Goal: Information Seeking & Learning: Learn about a topic

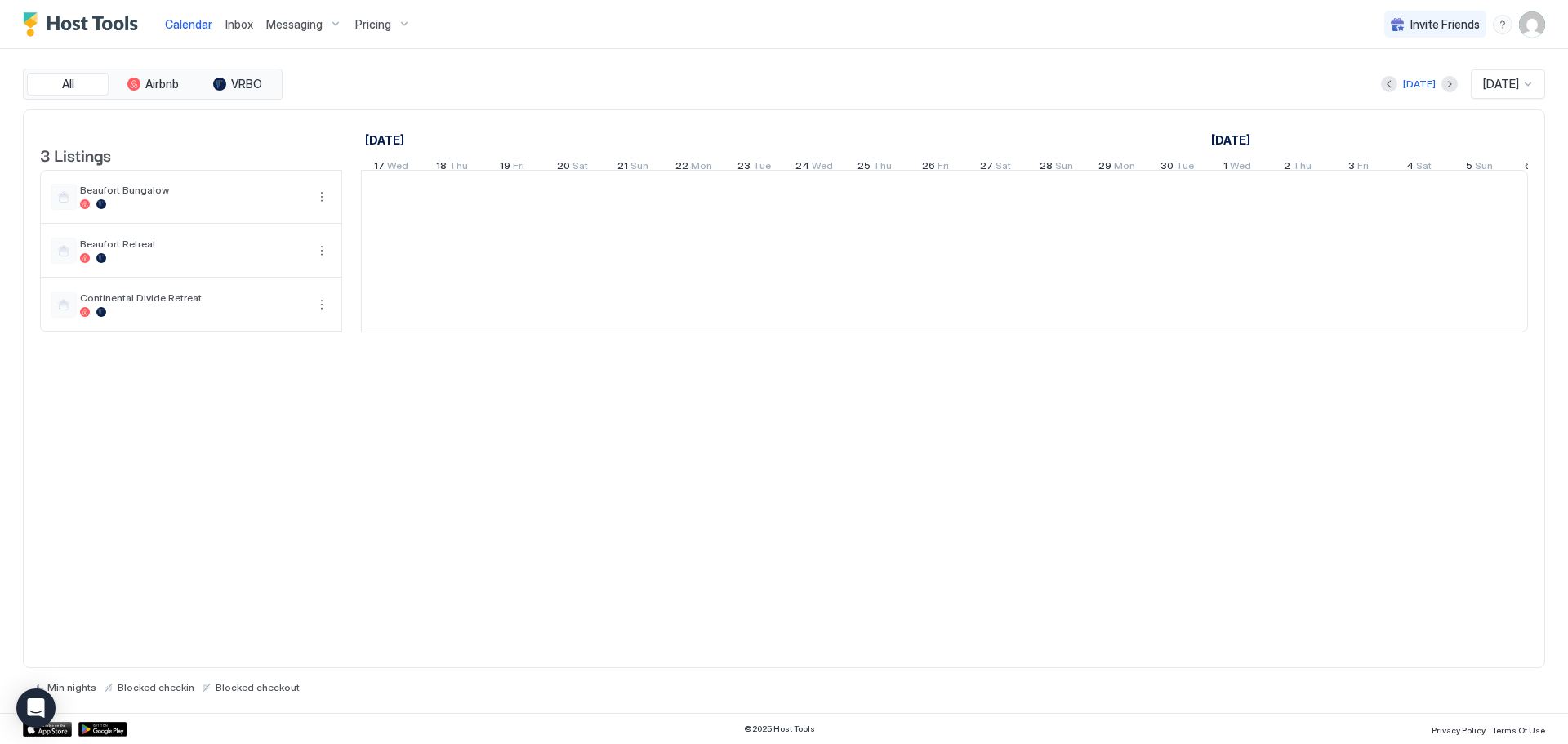
scroll to position [0, 907]
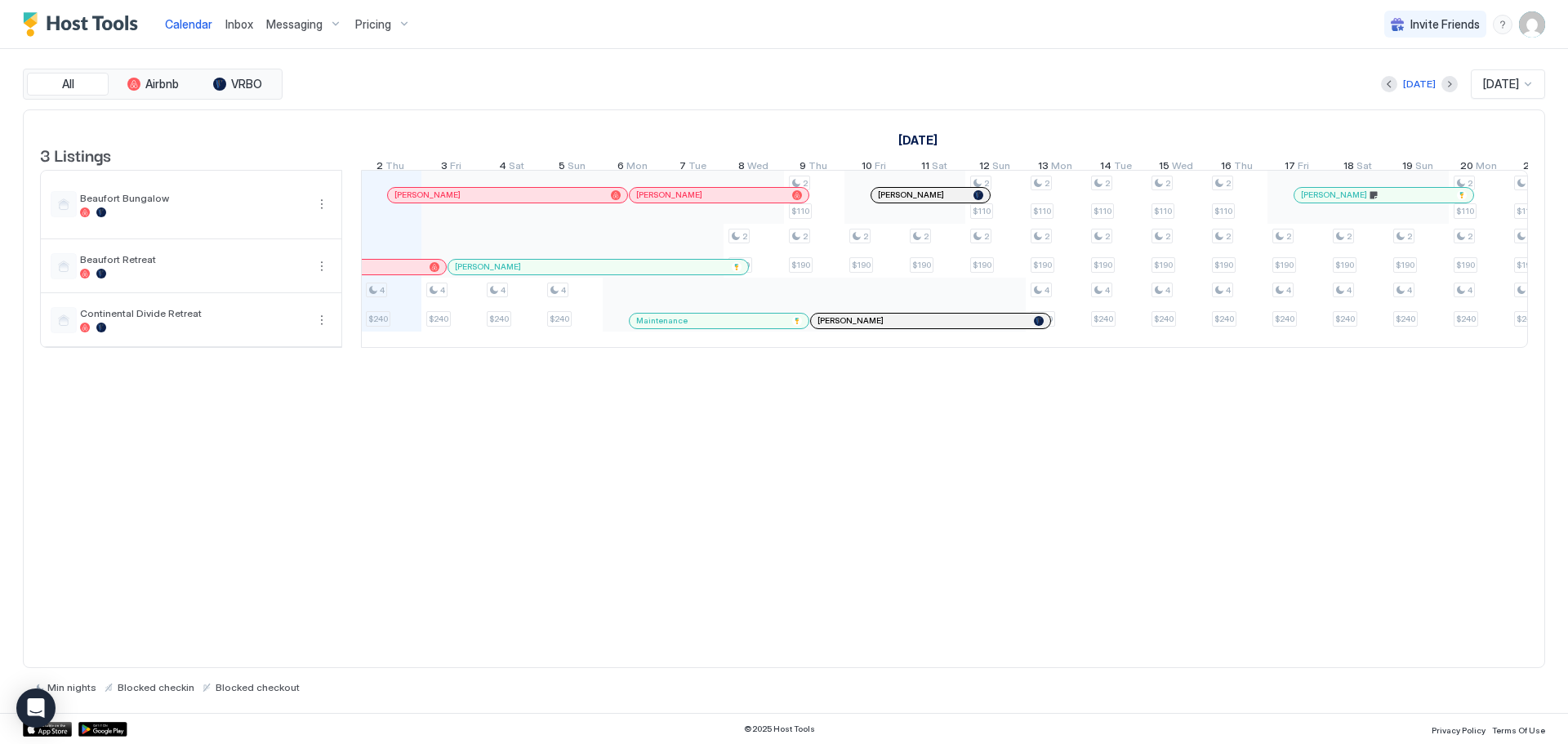
click at [368, 18] on span "Pricing" at bounding box center [373, 24] width 36 height 14
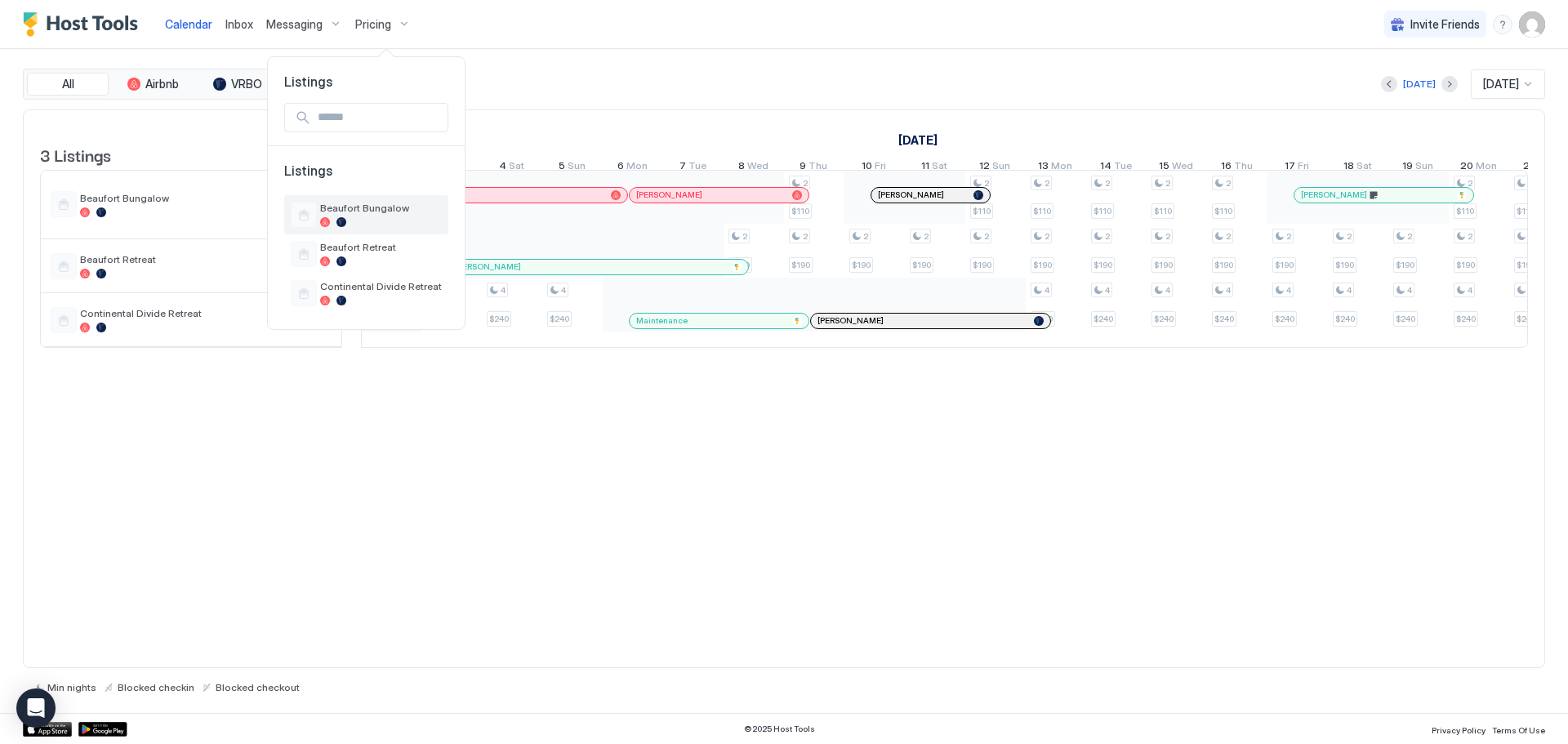
click at [356, 203] on span "Beaufort Bungalow" at bounding box center [380, 208] width 122 height 12
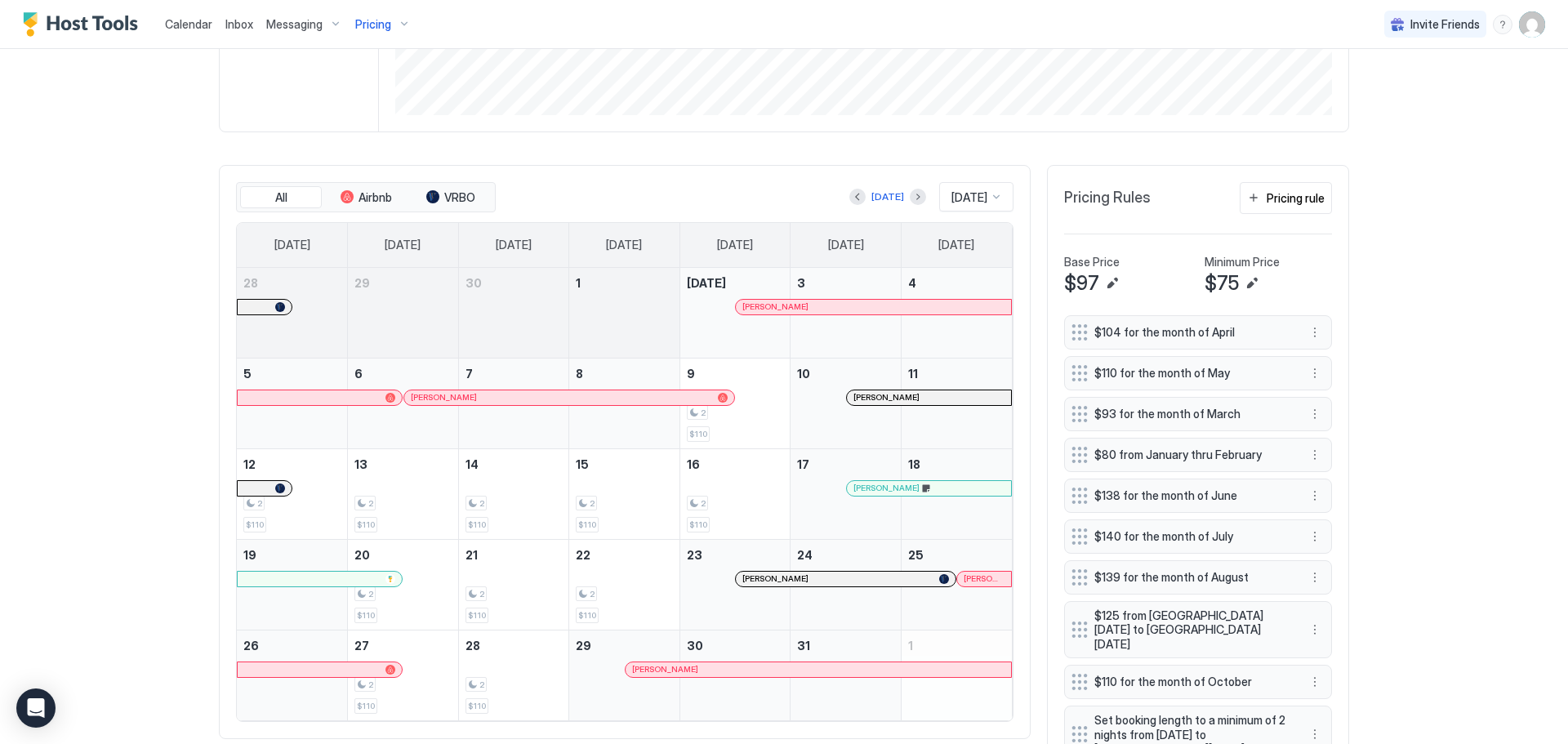
scroll to position [490, 0]
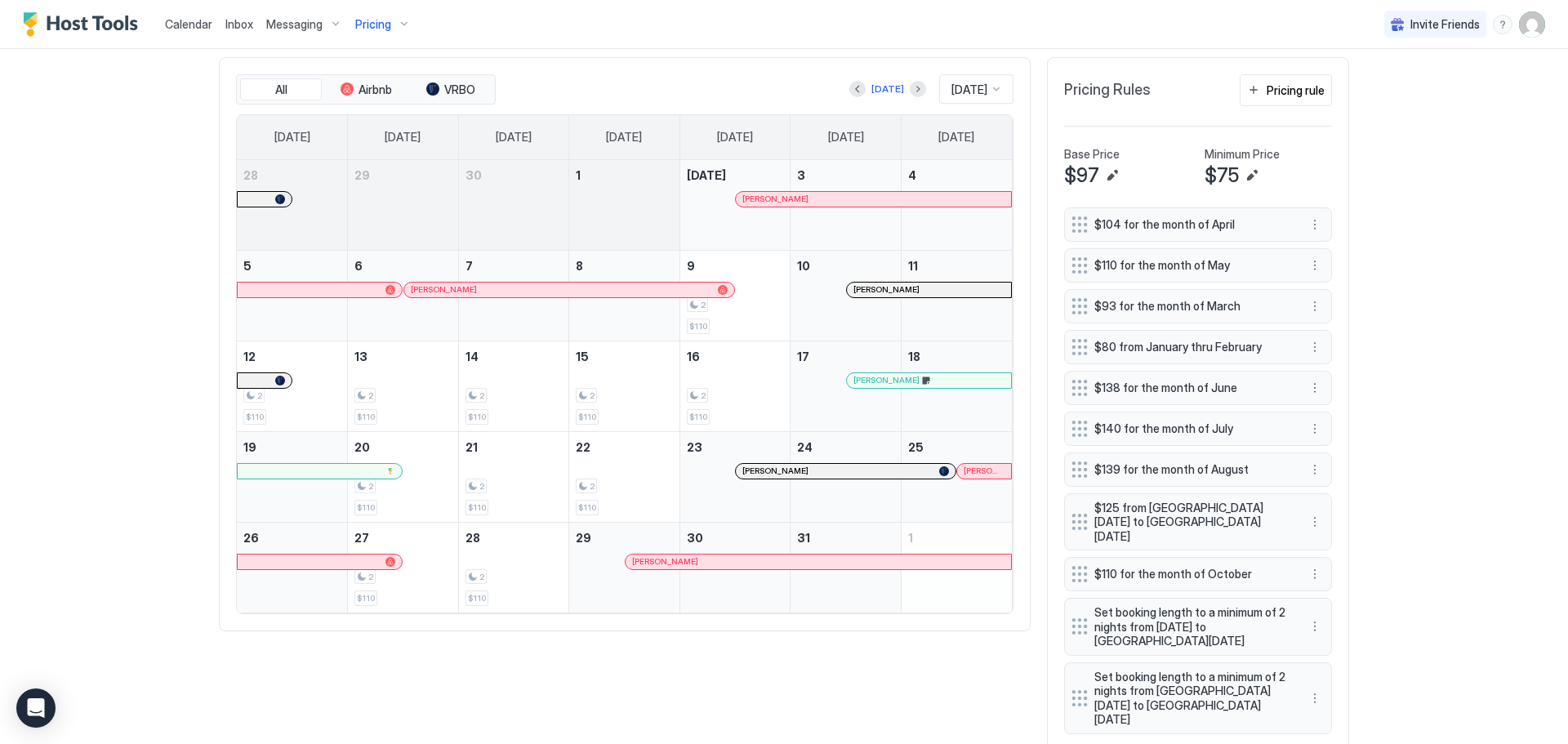
click at [951, 91] on span "Oct 2025" at bounding box center [969, 89] width 36 height 14
click at [955, 207] on span "Jan 2024" at bounding box center [966, 200] width 32 height 12
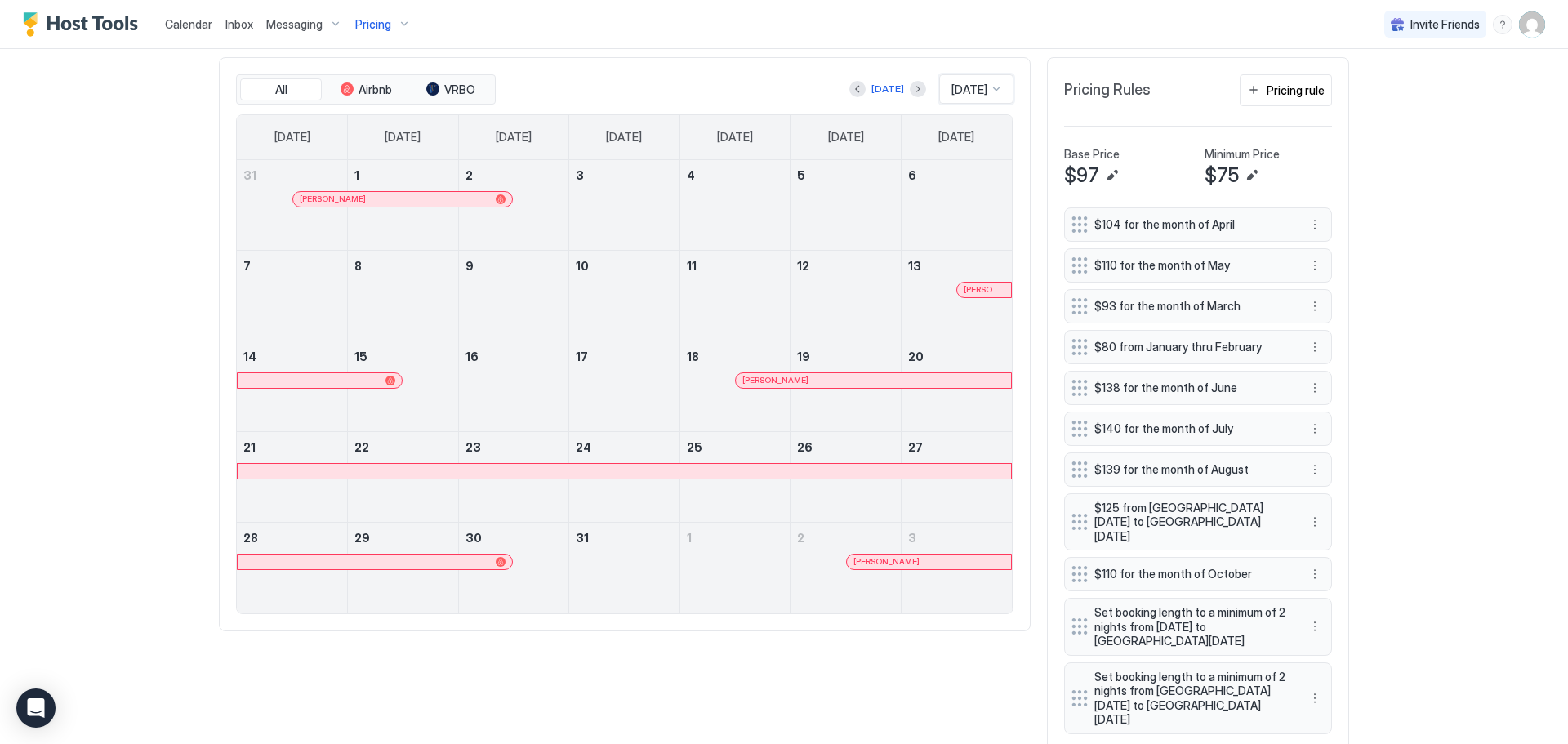
click at [990, 91] on div at bounding box center [995, 89] width 13 height 13
click at [946, 276] on div "Feb 2024" at bounding box center [977, 268] width 72 height 31
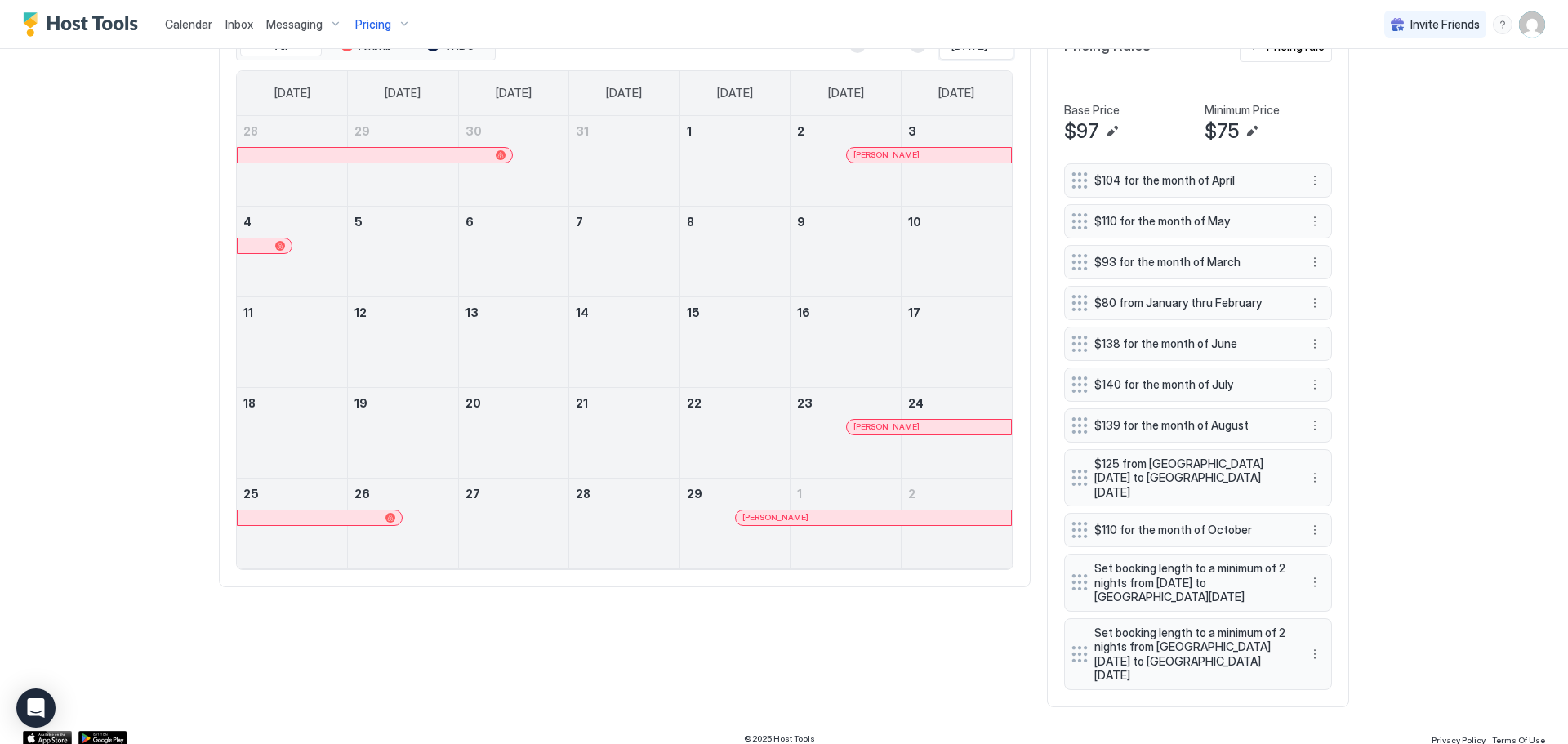
scroll to position [537, 0]
click at [712, 415] on link "22" at bounding box center [735, 400] width 111 height 31
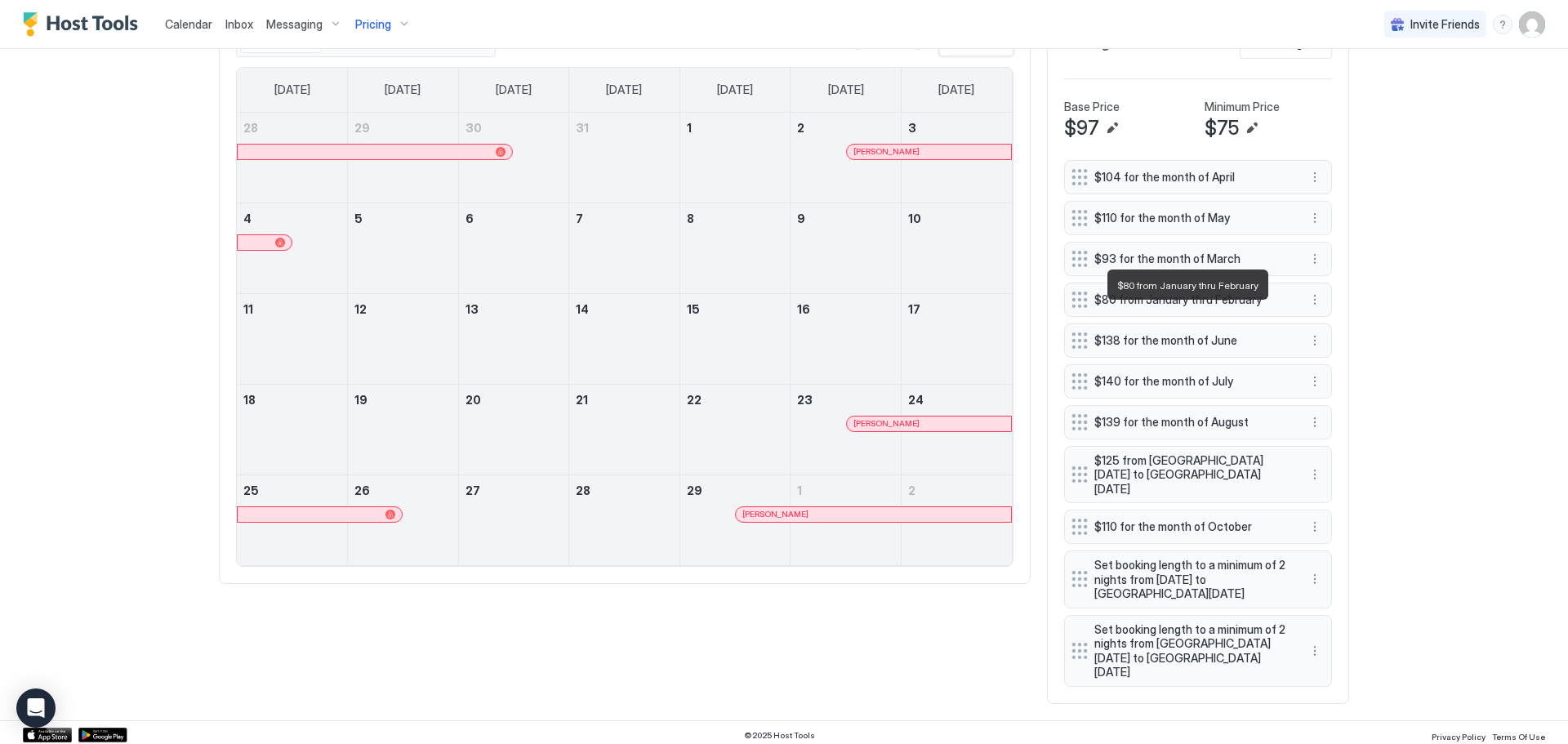
click at [1144, 307] on span "$80 from January thru February" at bounding box center [1191, 300] width 194 height 14
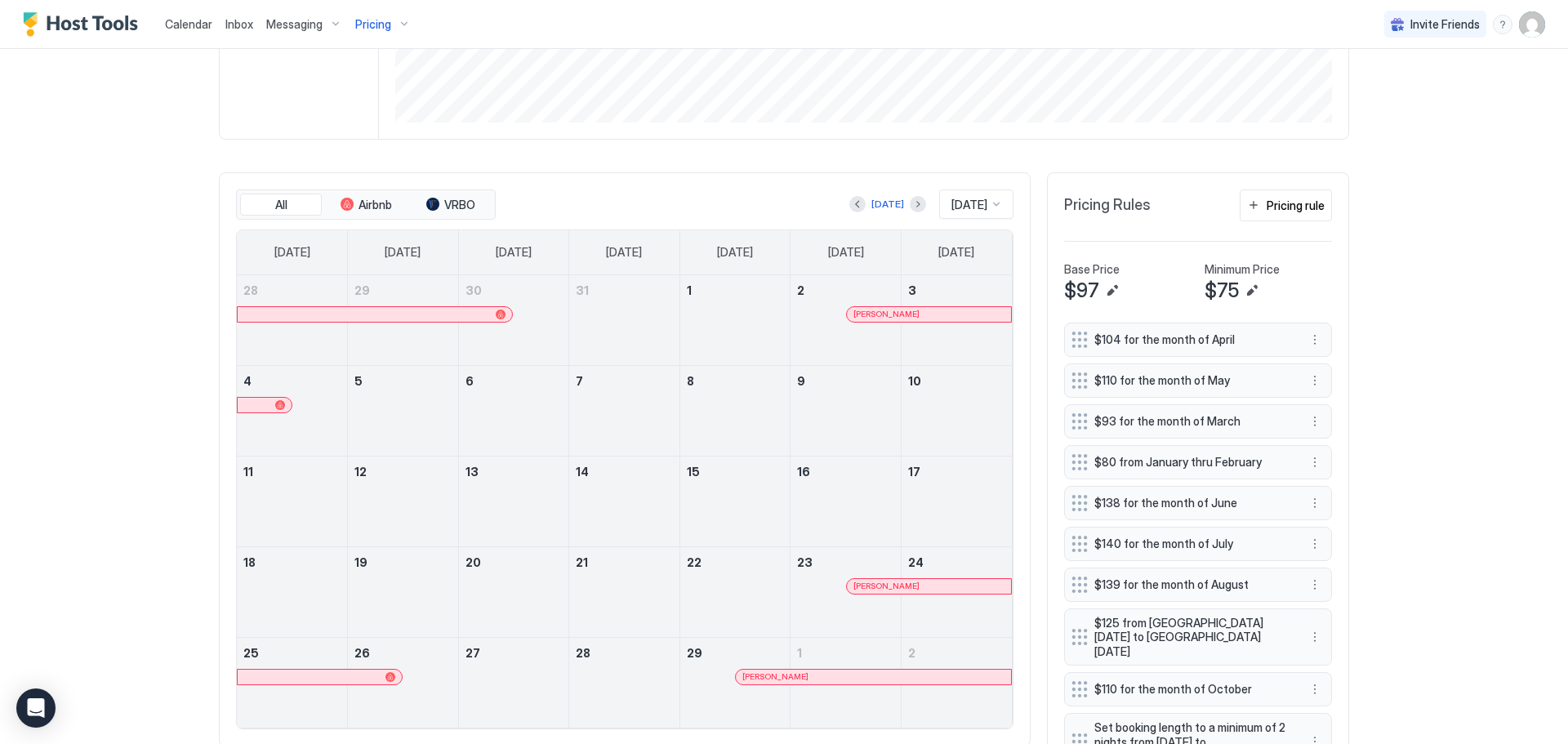
scroll to position [375, 0]
click at [849, 208] on button "Previous month" at bounding box center [857, 204] width 16 height 16
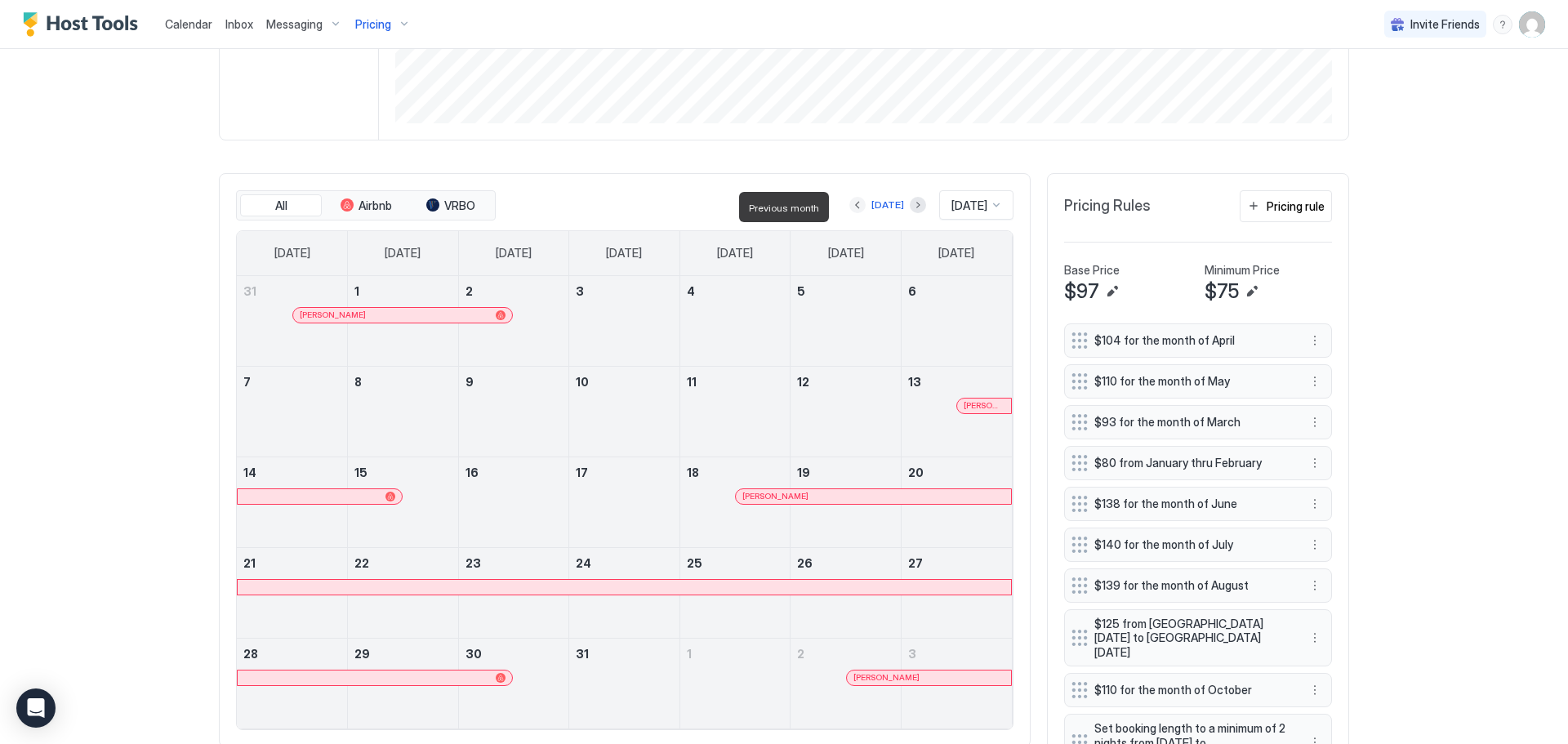
click at [849, 210] on button "Previous month" at bounding box center [857, 204] width 16 height 16
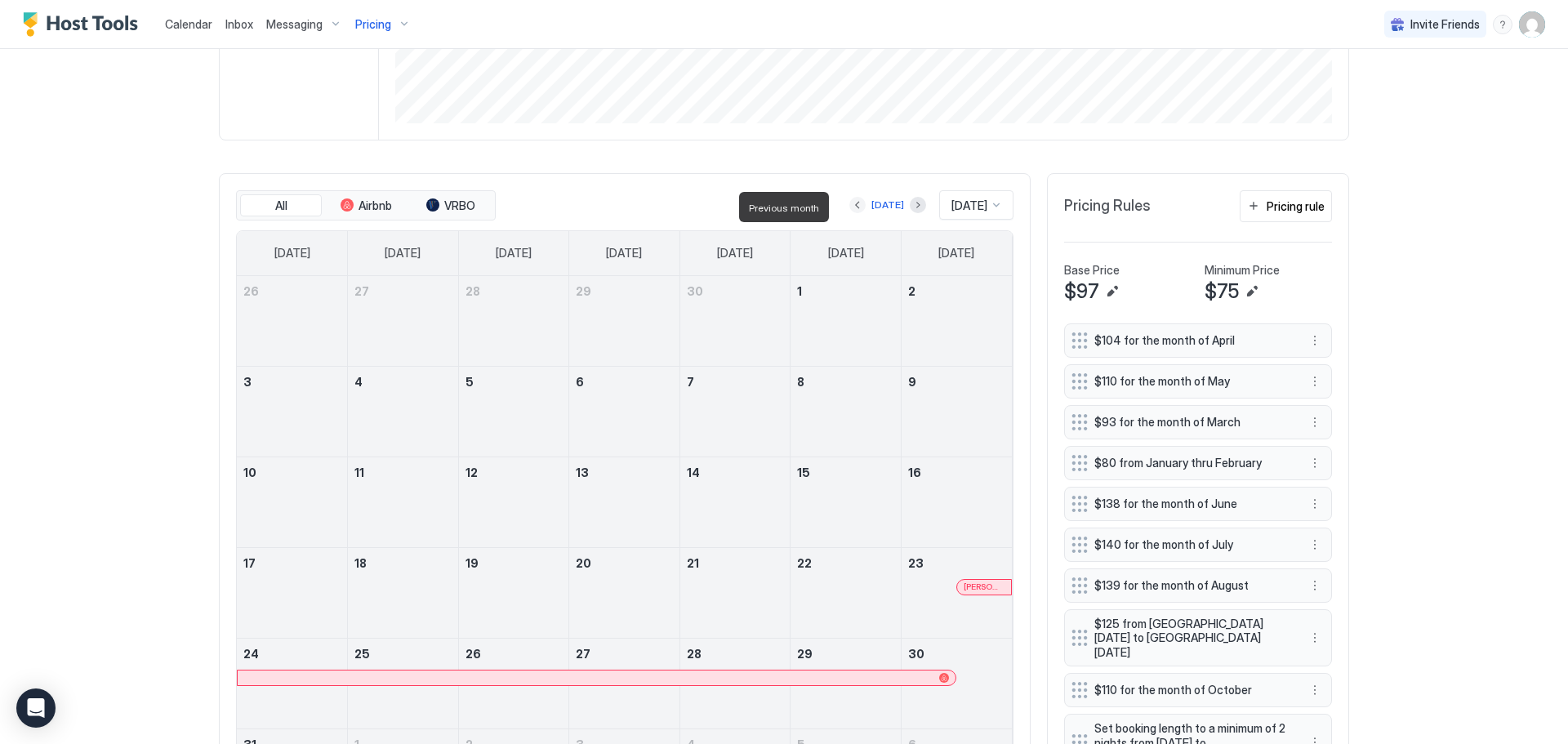
click at [849, 209] on button "Previous month" at bounding box center [857, 204] width 16 height 16
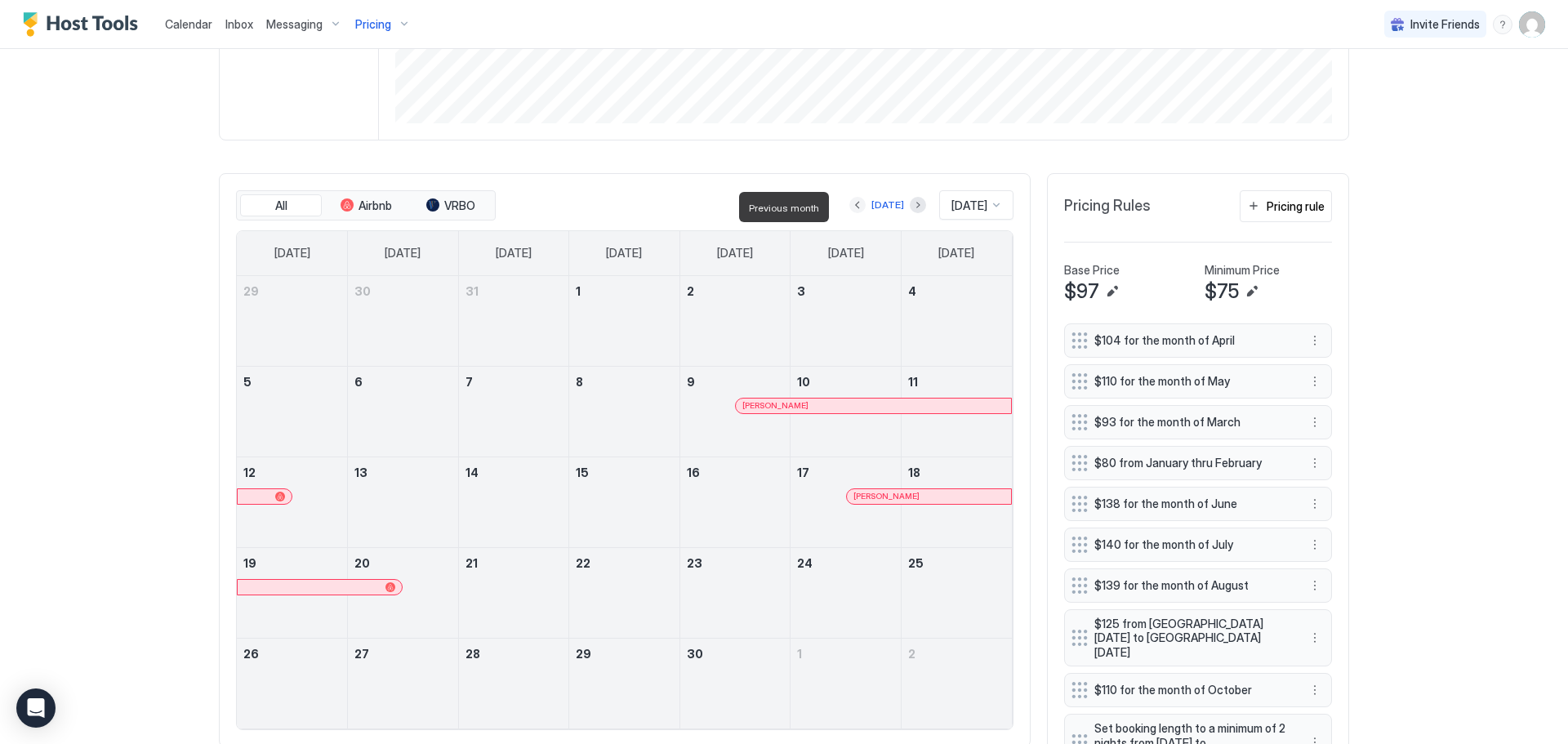
click at [849, 211] on button "Previous month" at bounding box center [857, 204] width 16 height 16
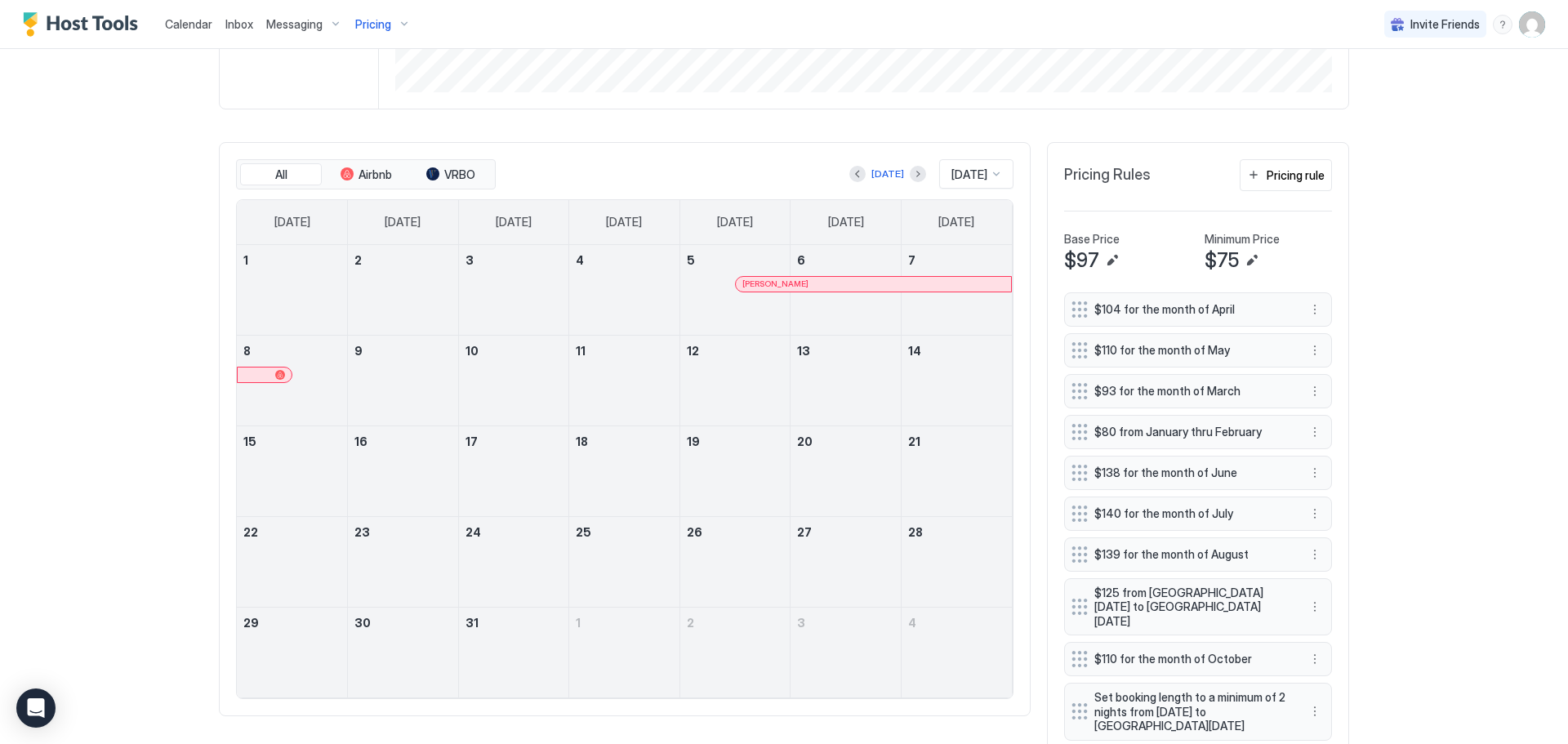
scroll to position [409, 0]
click at [909, 172] on button "Next month" at bounding box center [917, 170] width 16 height 16
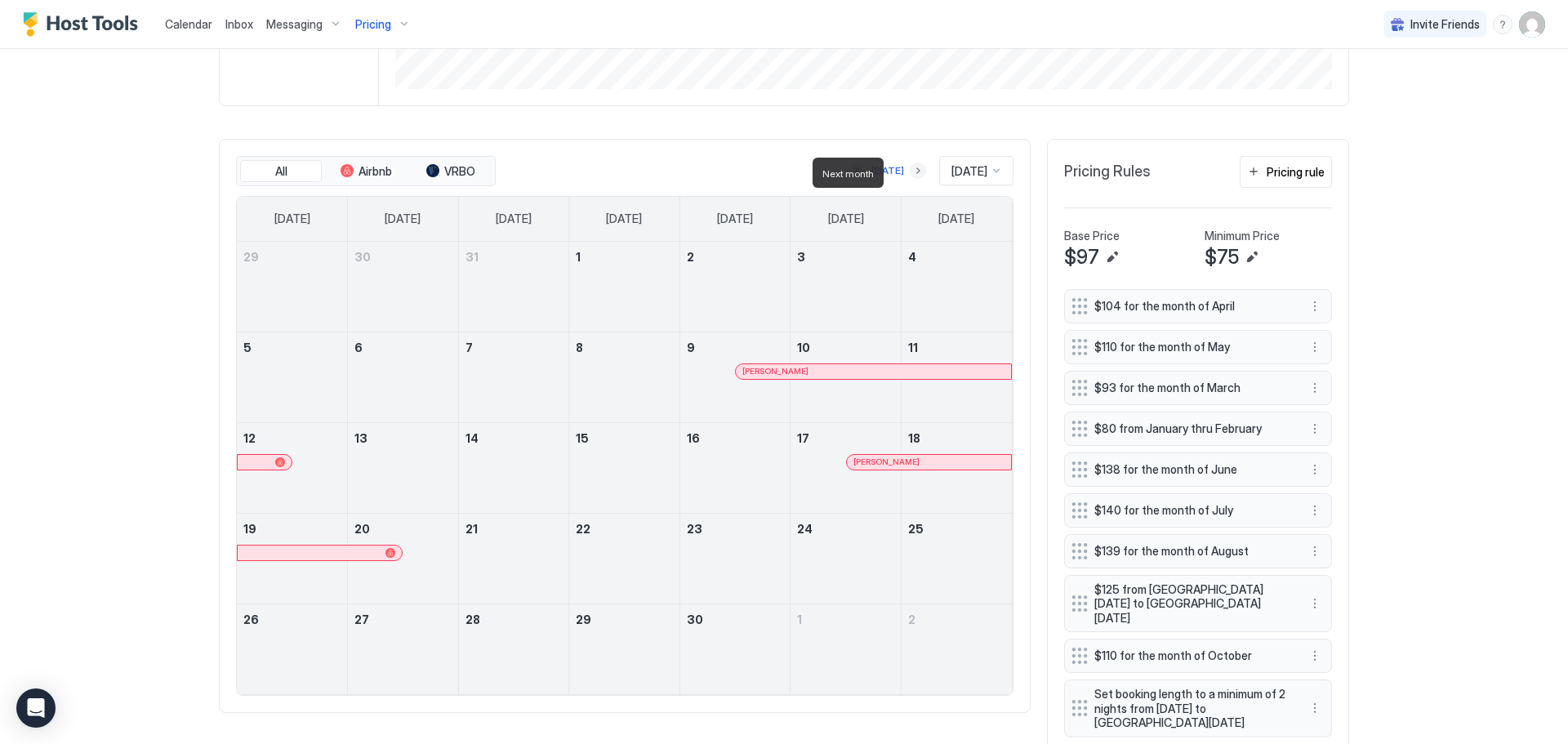
click at [909, 172] on button "Next month" at bounding box center [917, 170] width 16 height 16
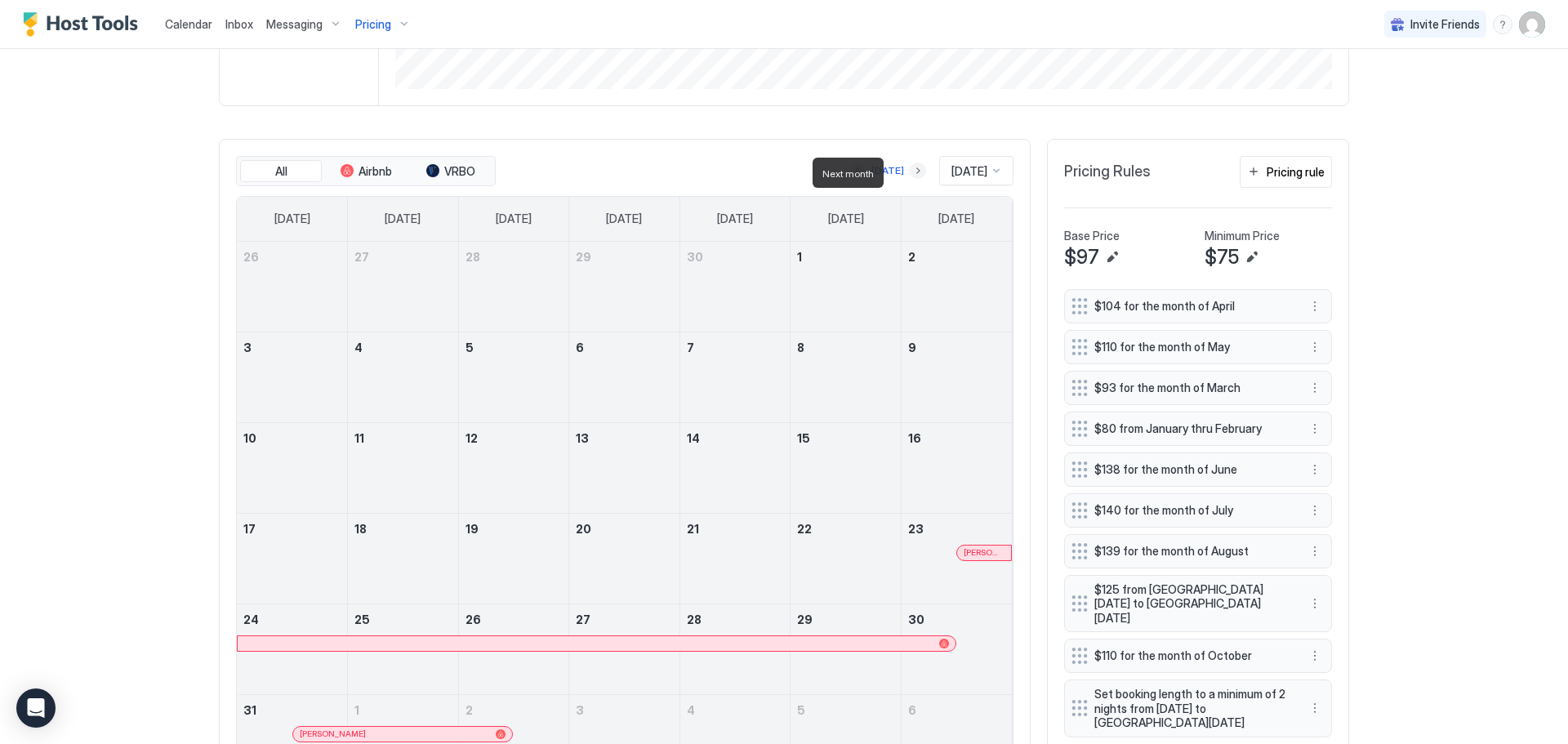
click at [909, 172] on button "Next month" at bounding box center [917, 170] width 16 height 16
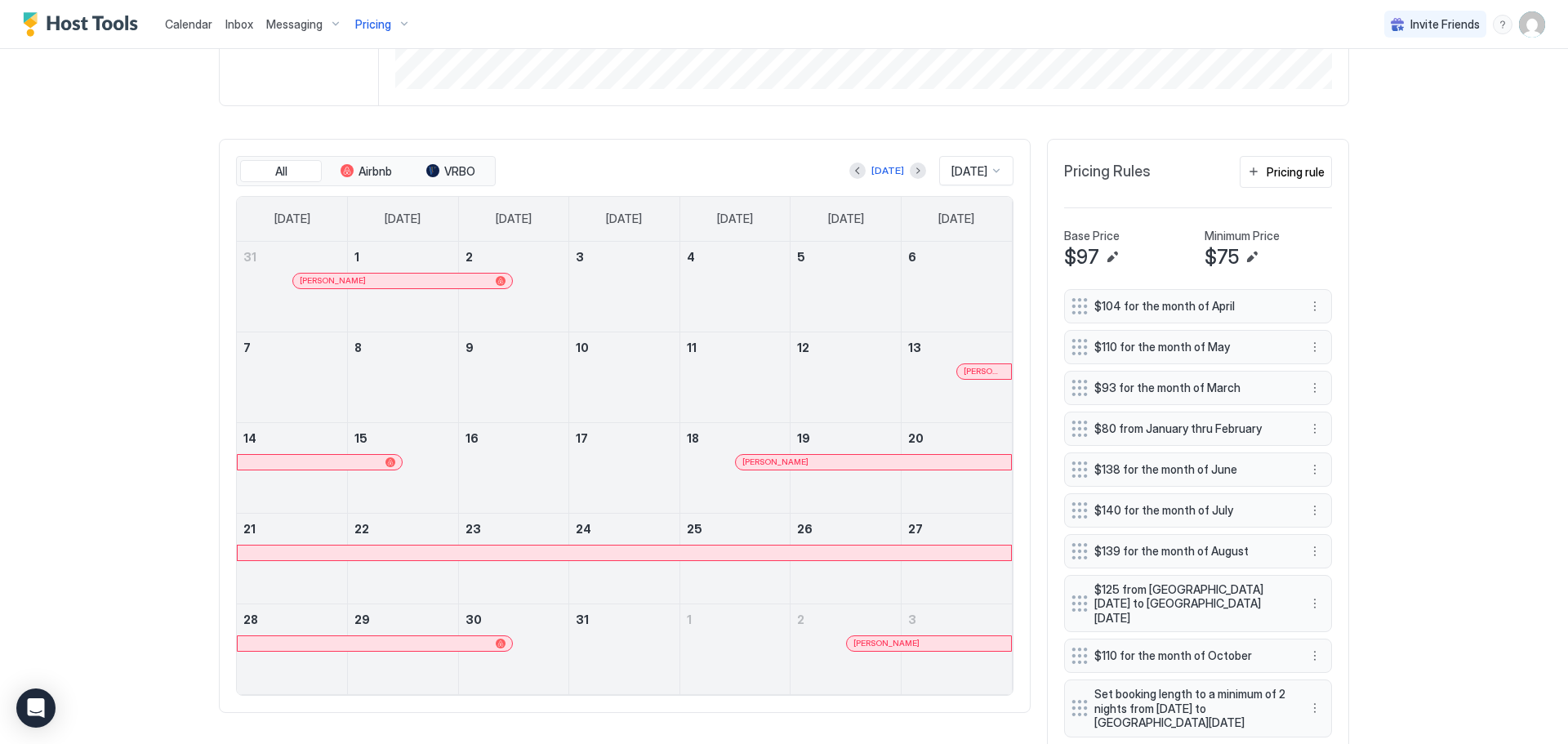
click at [989, 170] on div at bounding box center [995, 170] width 13 height 13
click at [950, 259] on span "Feb 2026" at bounding box center [966, 256] width 32 height 12
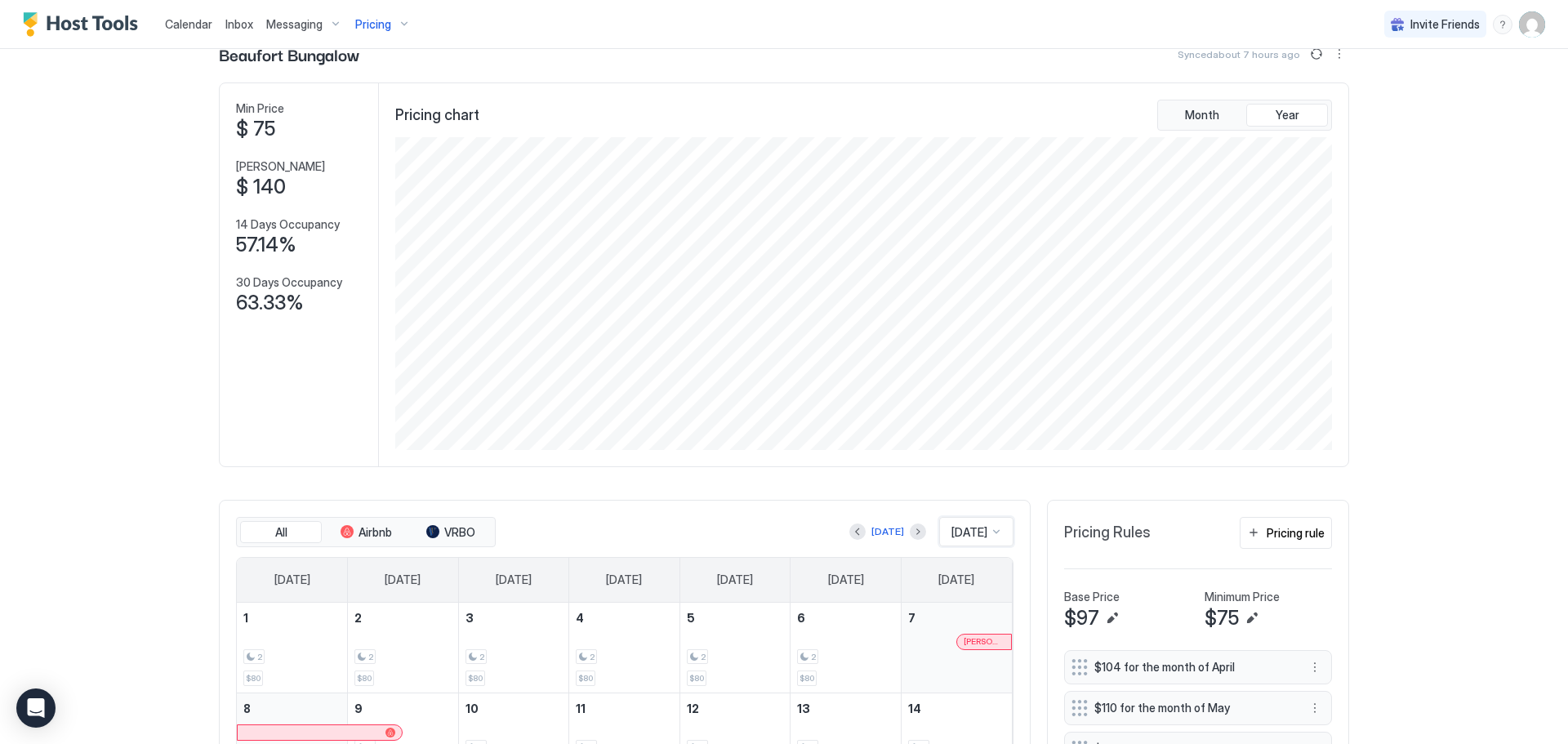
scroll to position [0, 0]
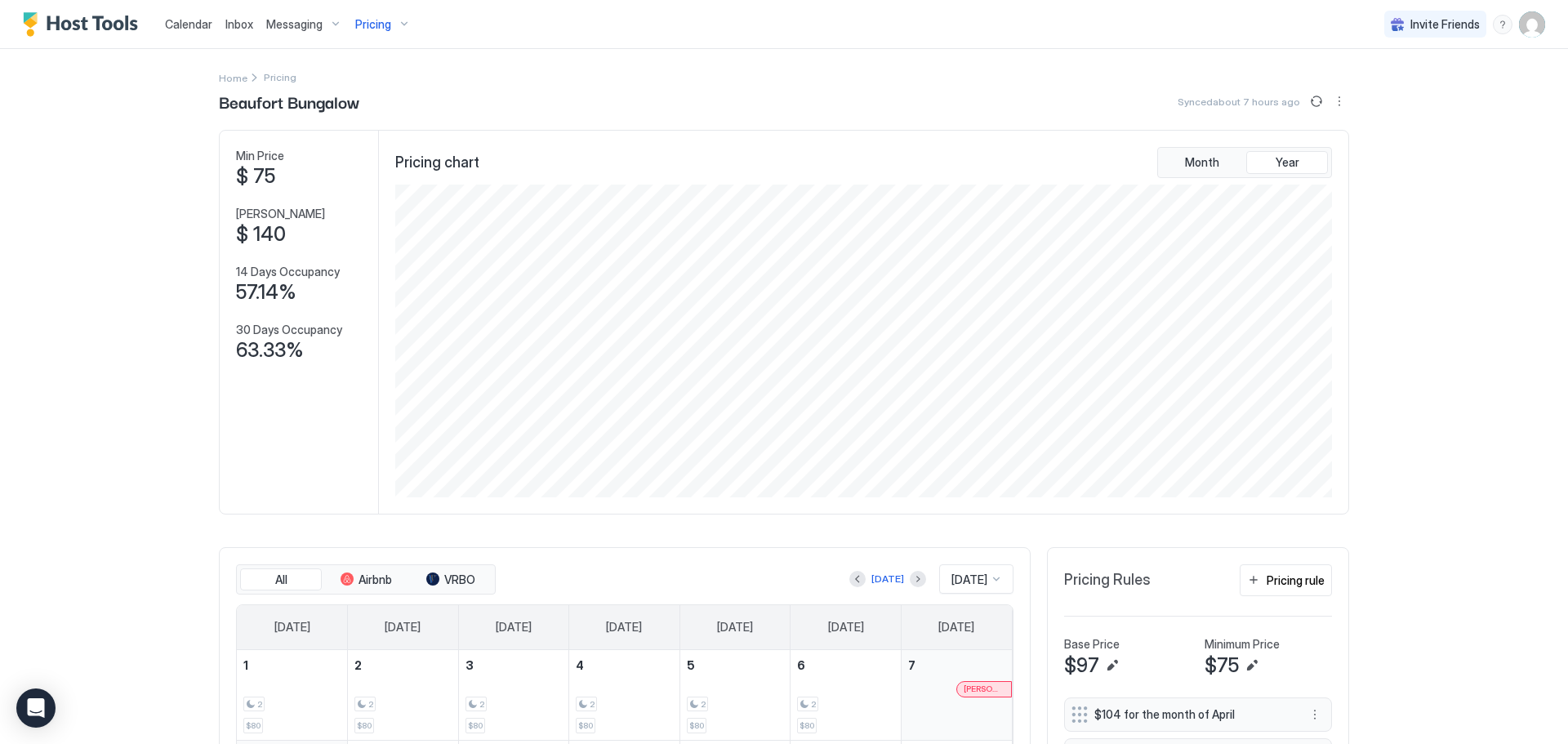
click at [378, 20] on span "Pricing" at bounding box center [373, 24] width 36 height 14
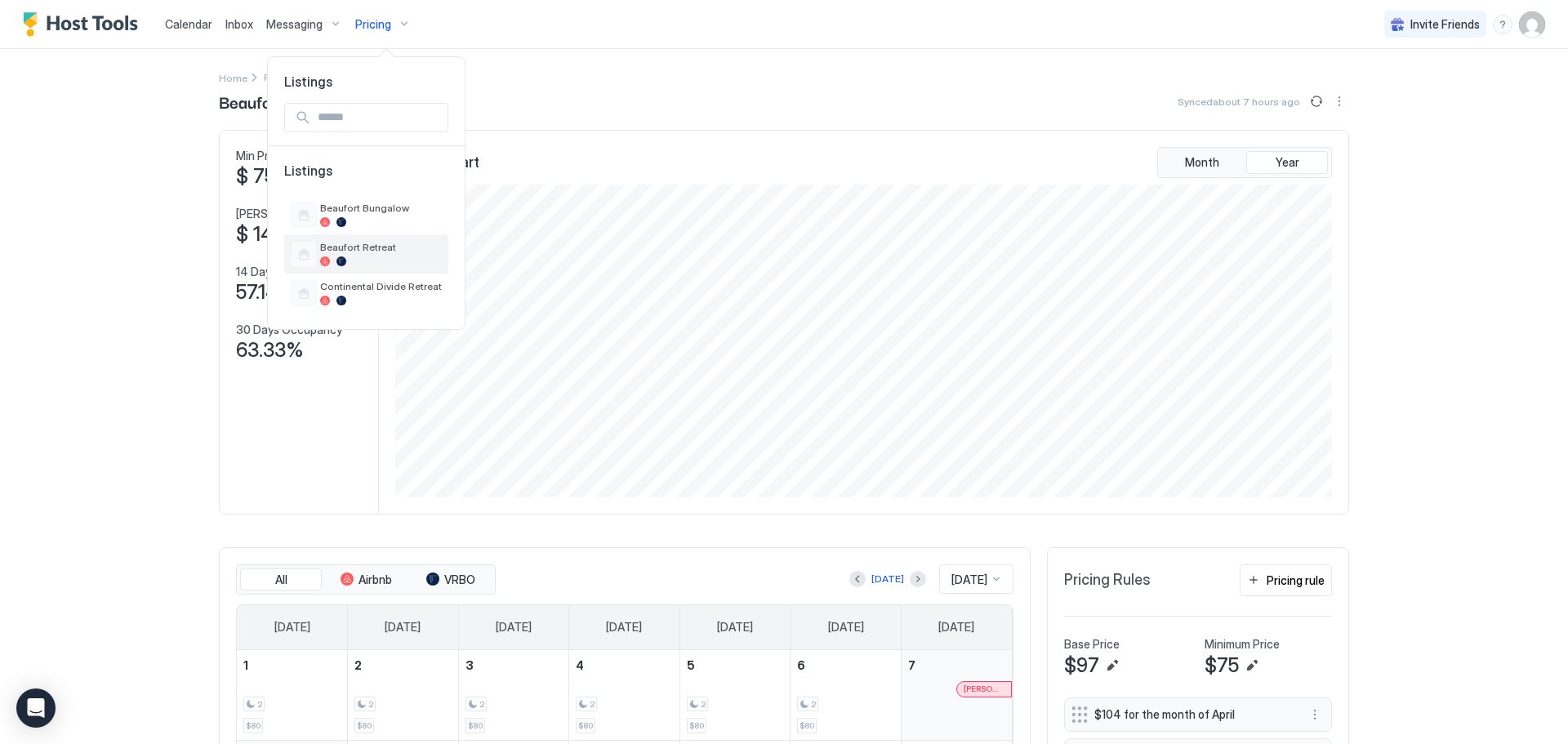
click at [345, 246] on span "Beaufort Retreat" at bounding box center [380, 247] width 122 height 12
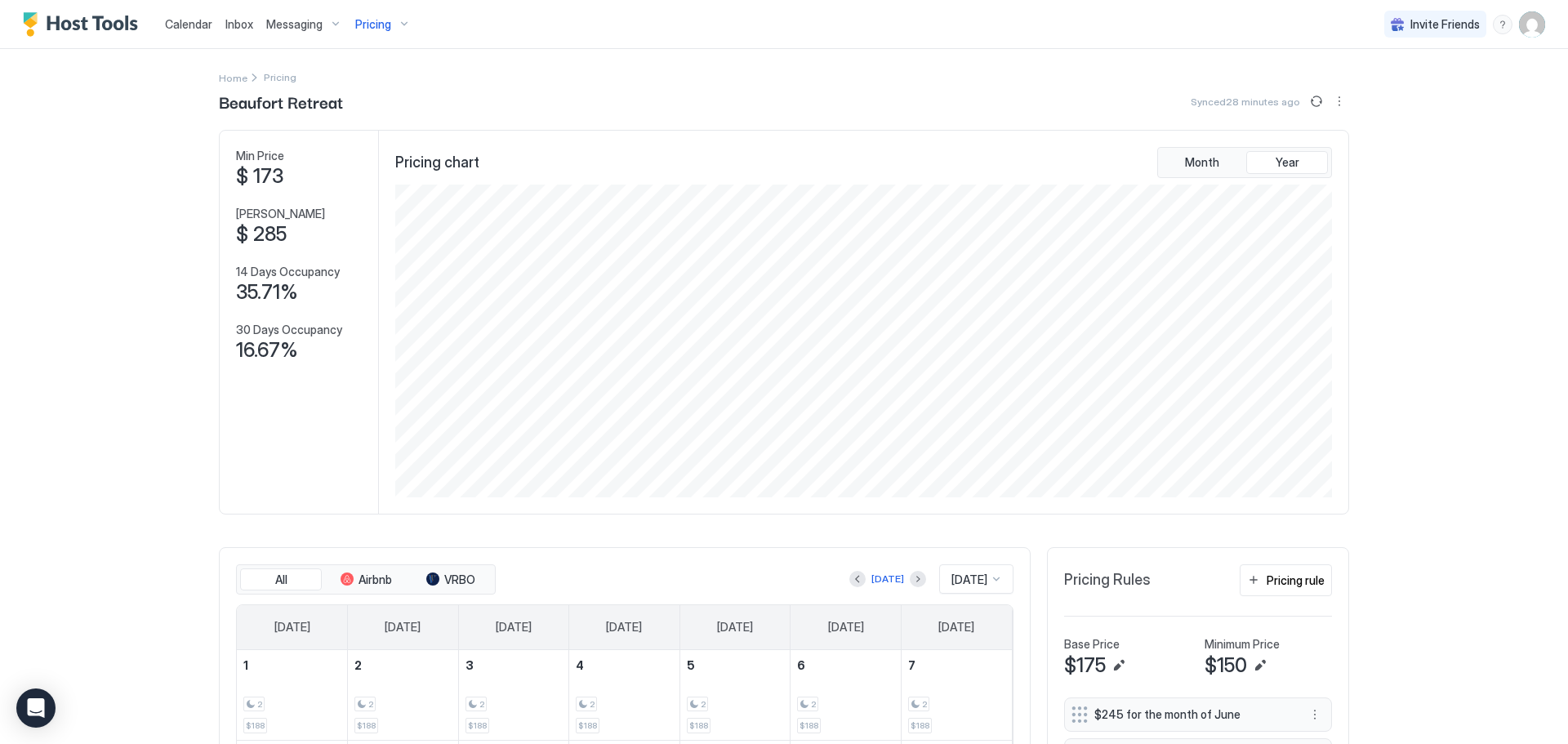
click at [367, 17] on span "Pricing" at bounding box center [373, 24] width 36 height 14
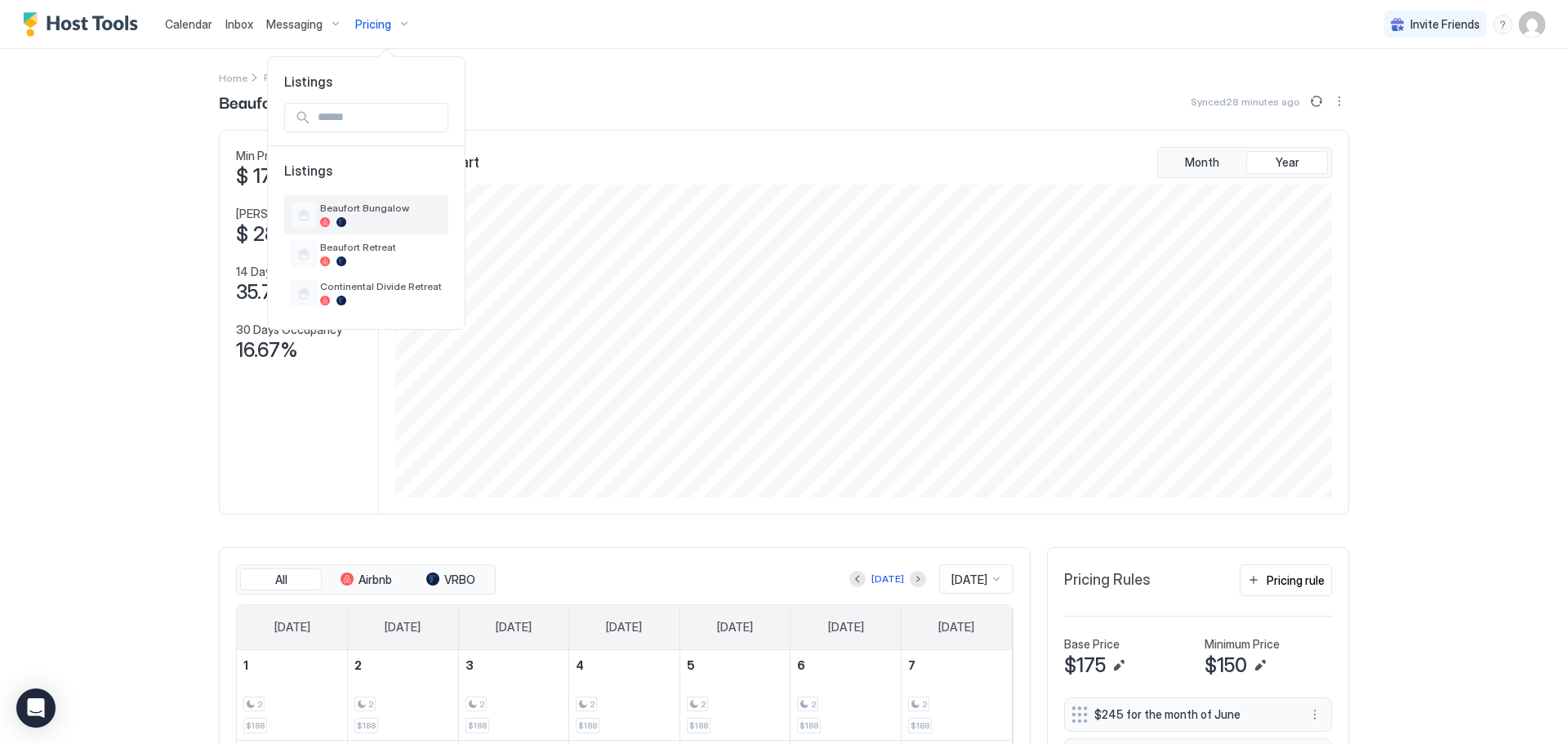
click at [340, 202] on div "Beaufort Bungalow" at bounding box center [367, 215] width 151 height 26
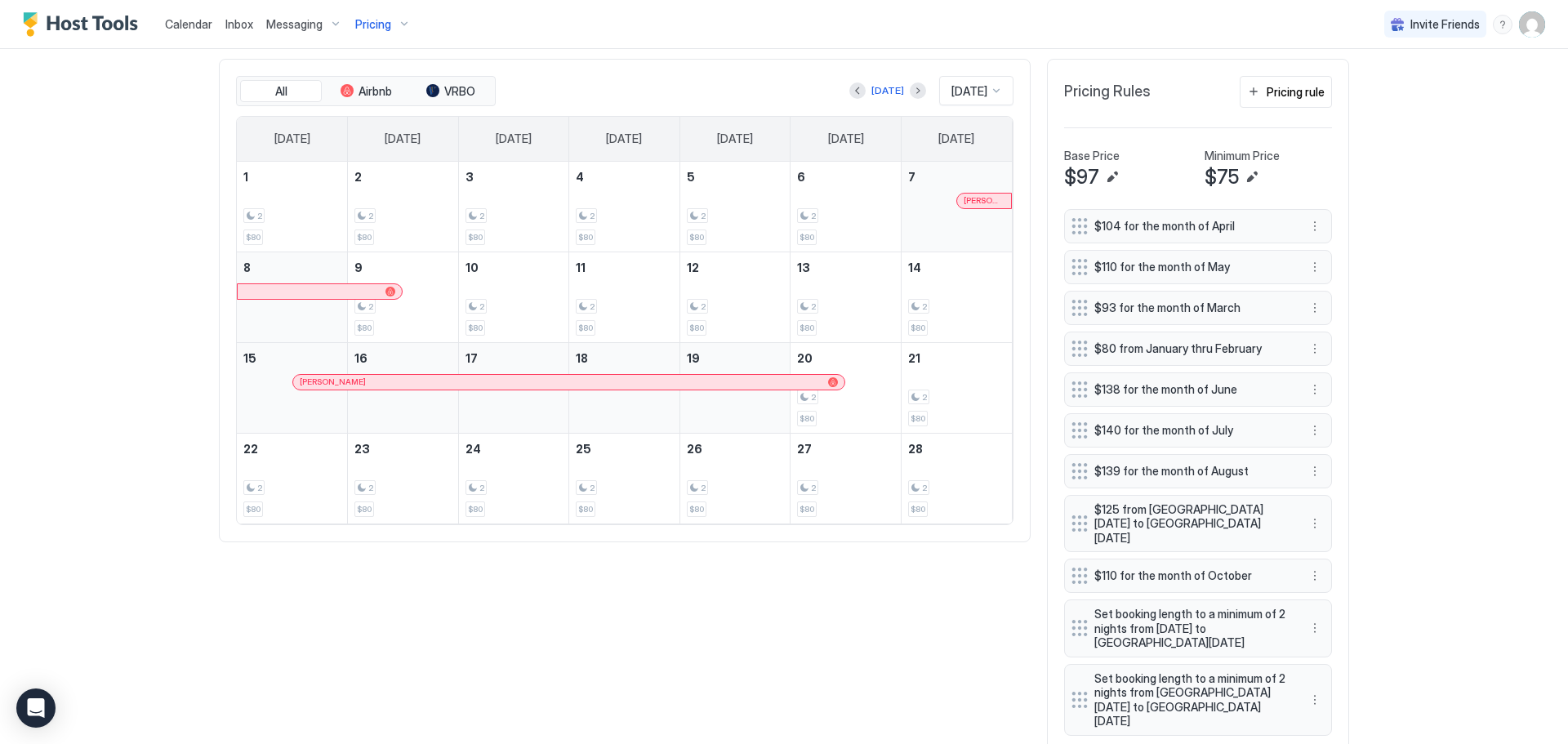
scroll to position [490, 0]
click at [909, 89] on button "Next month" at bounding box center [917, 89] width 16 height 16
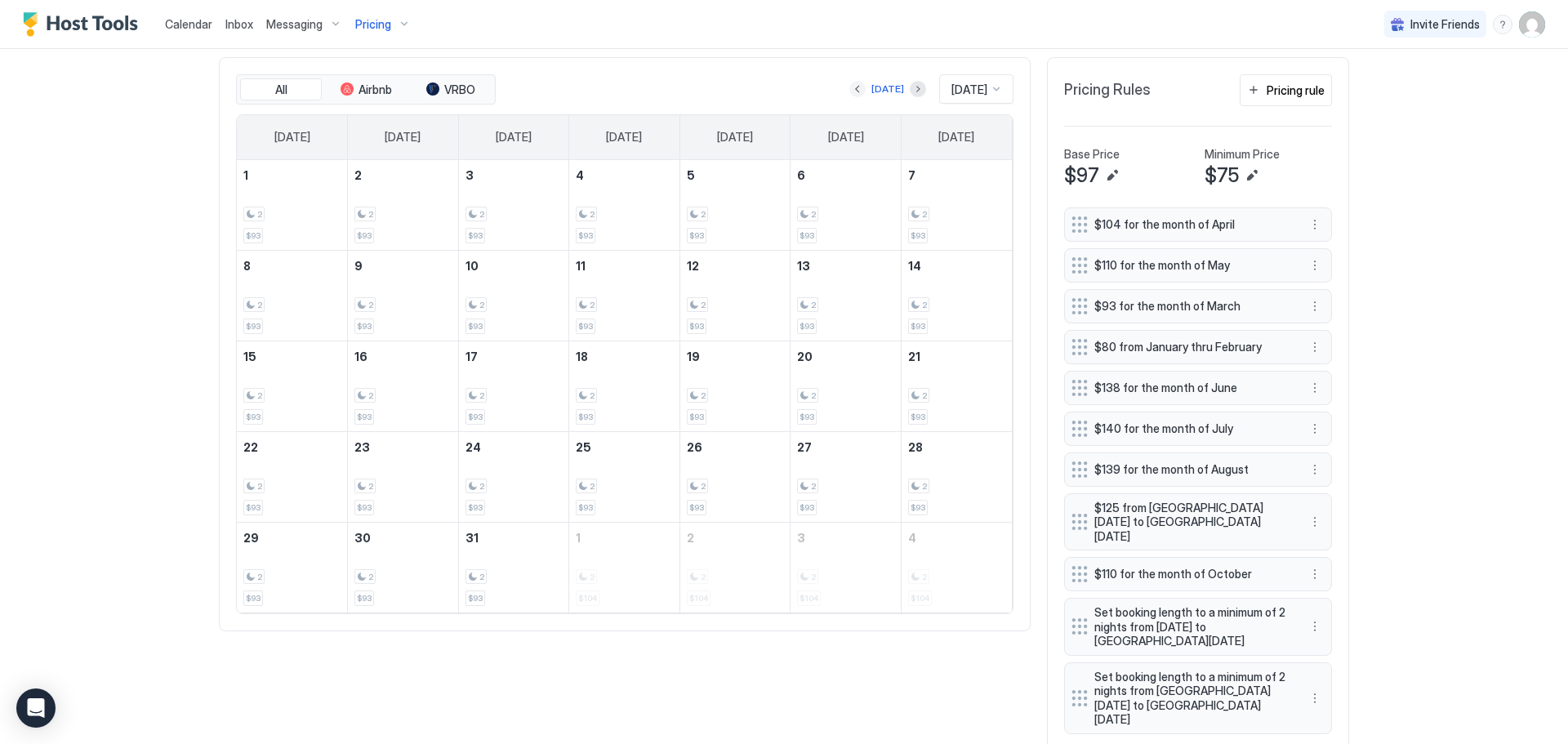
click at [849, 91] on button "Previous month" at bounding box center [857, 89] width 16 height 16
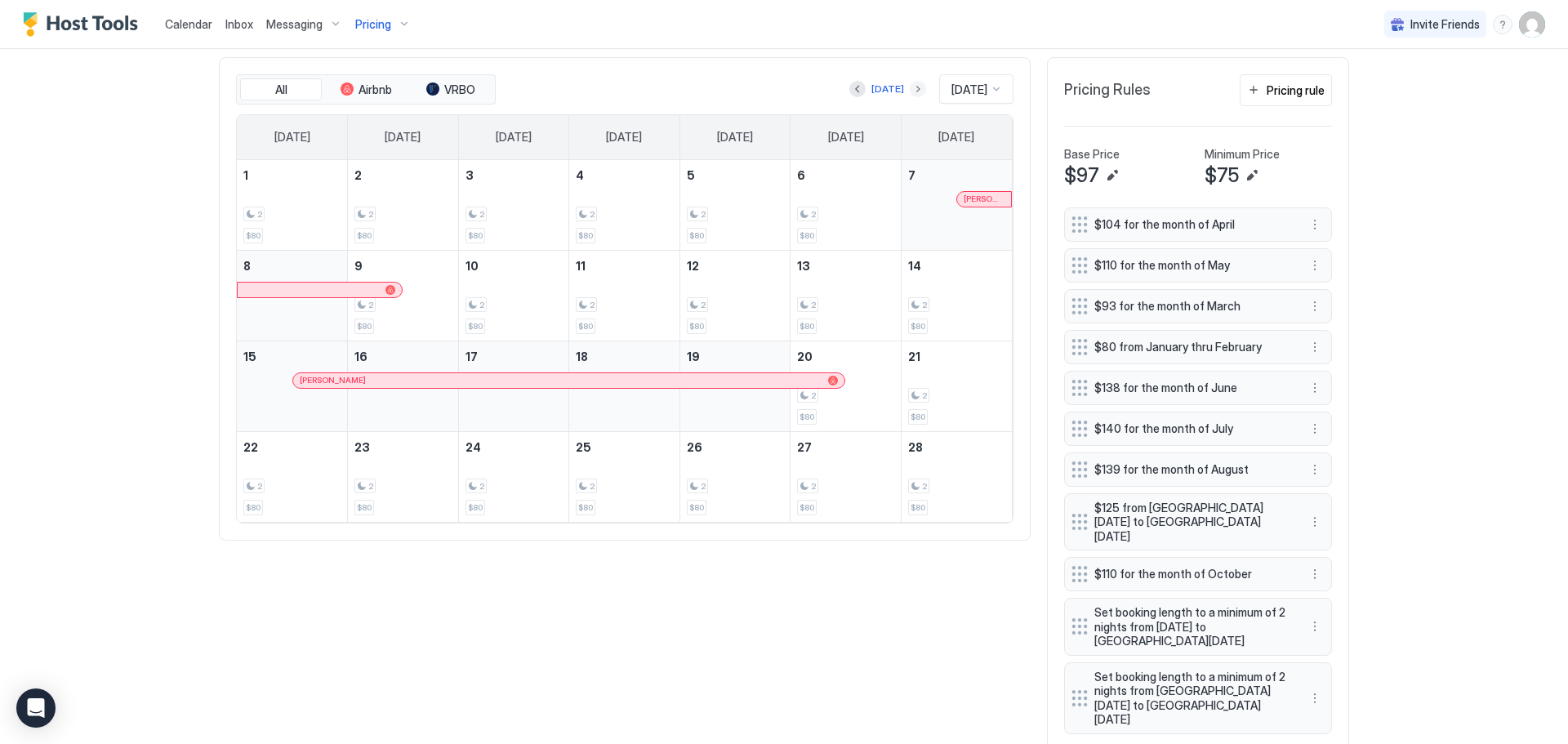
click at [909, 90] on button "Next month" at bounding box center [917, 89] width 16 height 16
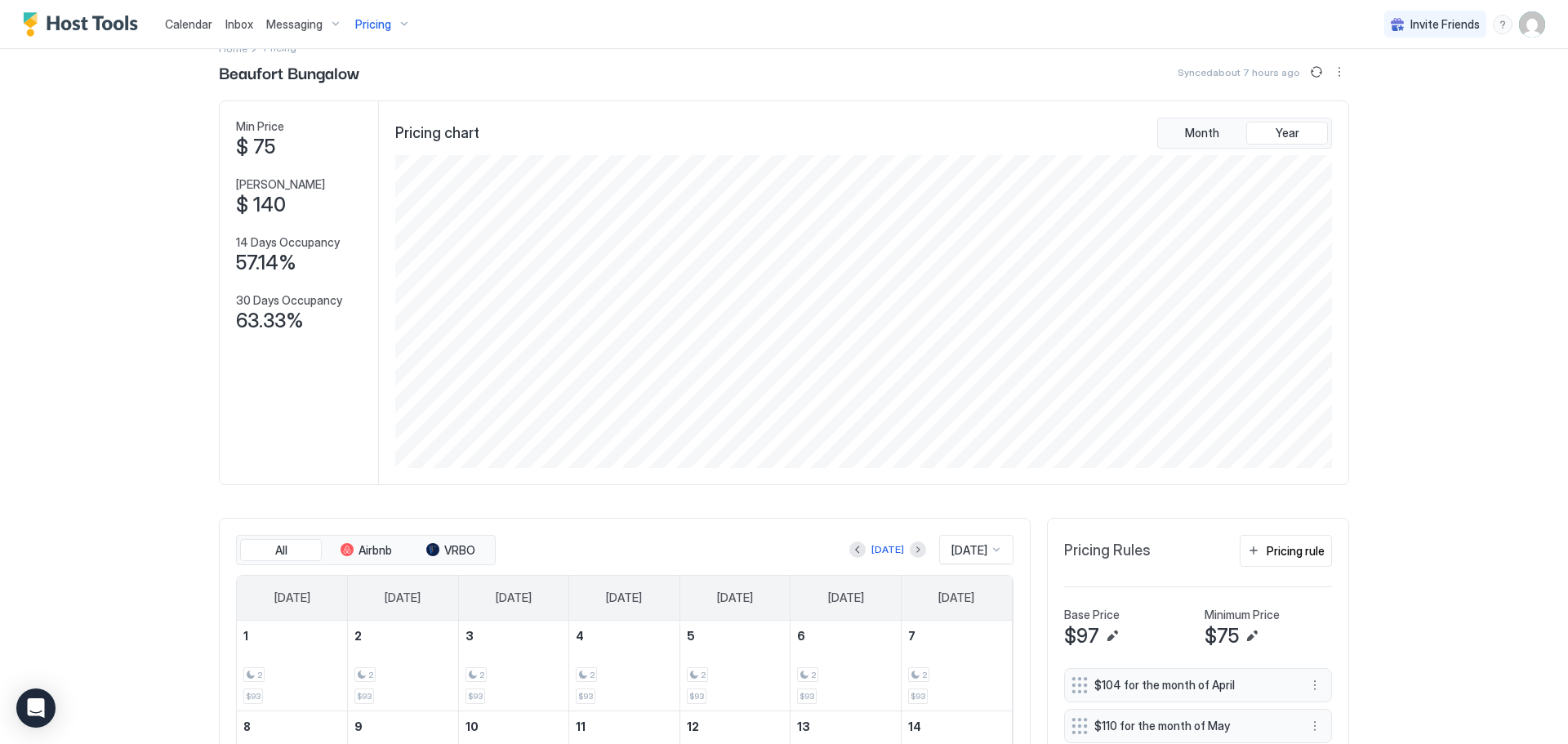
scroll to position [0, 0]
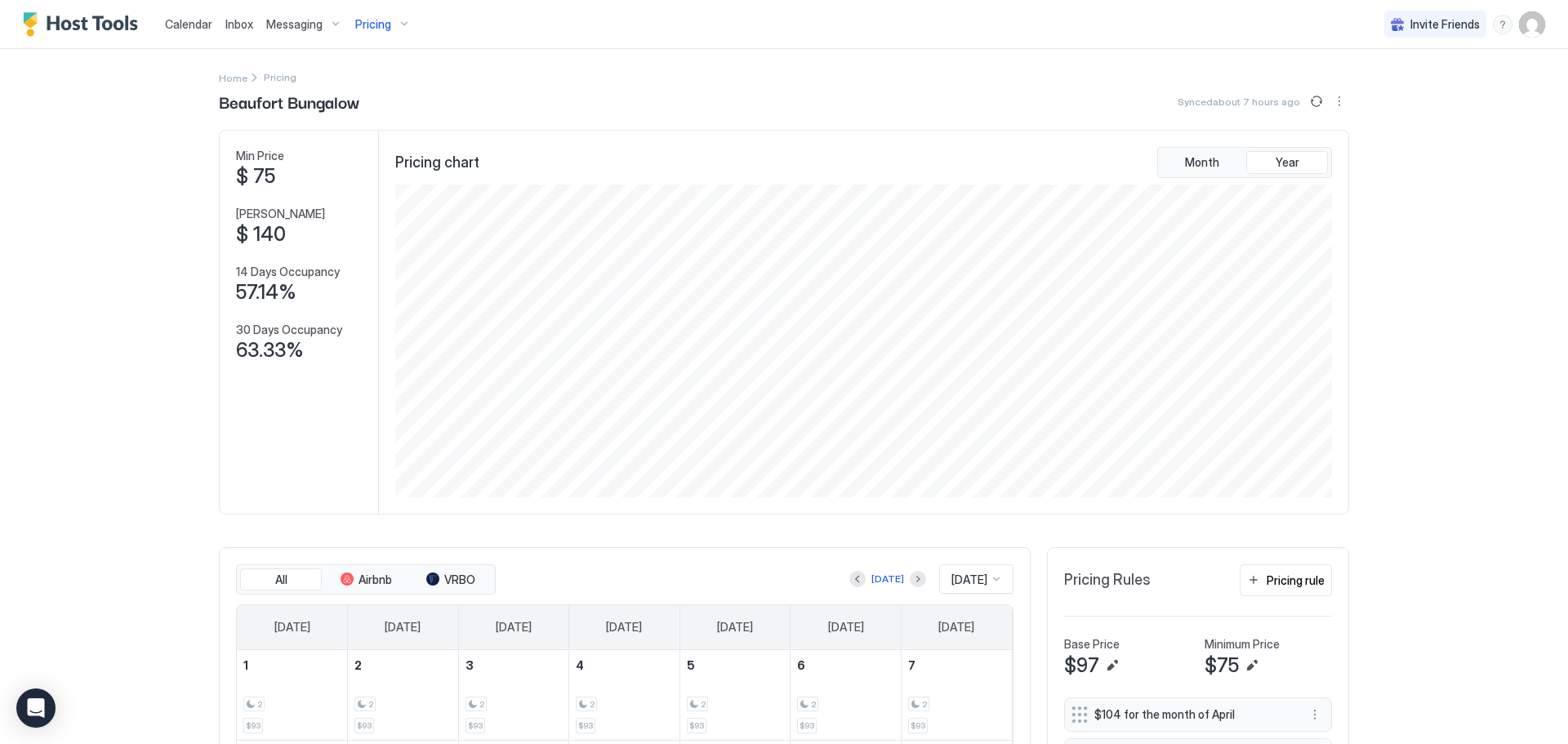
click at [369, 17] on span "Pricing" at bounding box center [373, 24] width 36 height 14
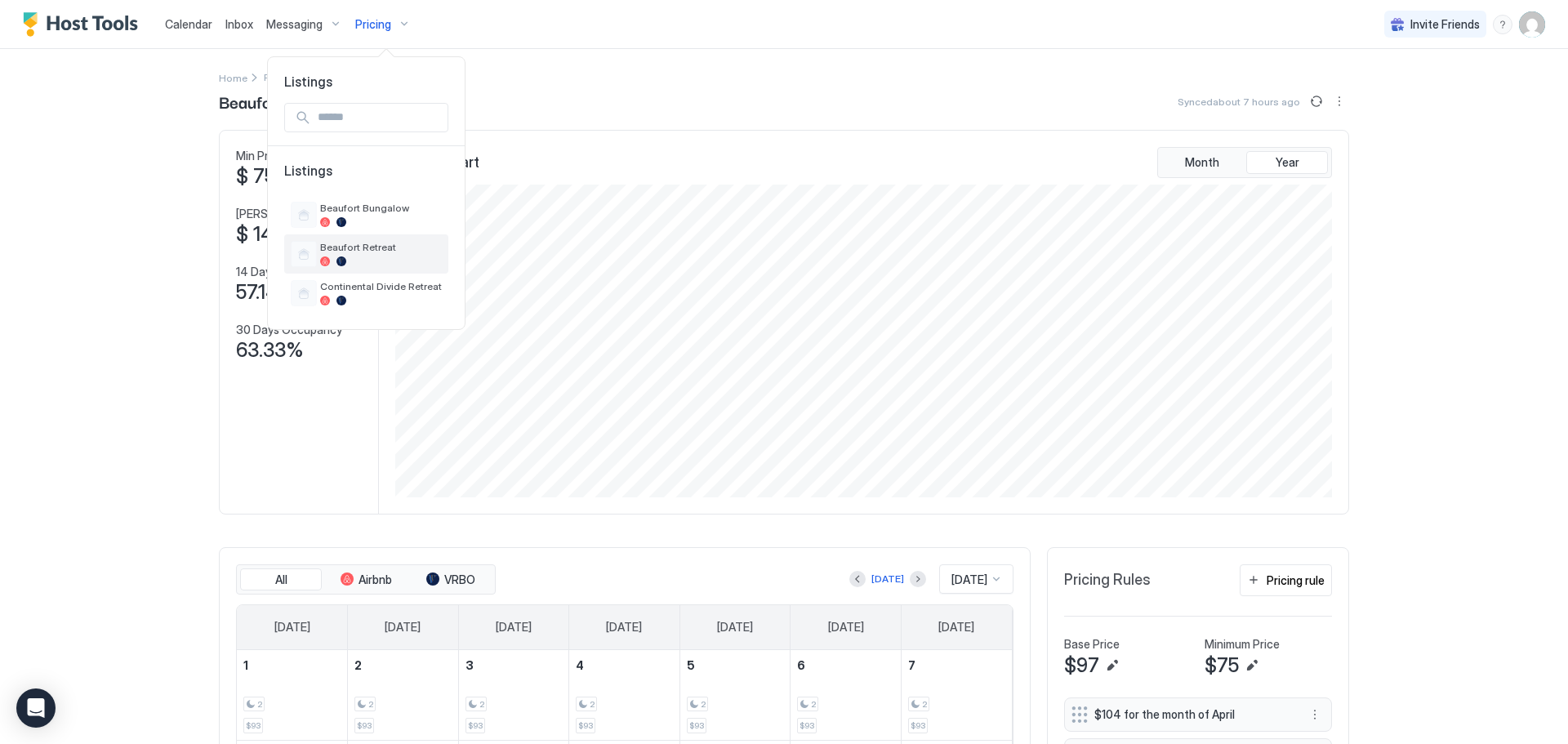
click at [349, 248] on span "Beaufort Retreat" at bounding box center [380, 247] width 122 height 12
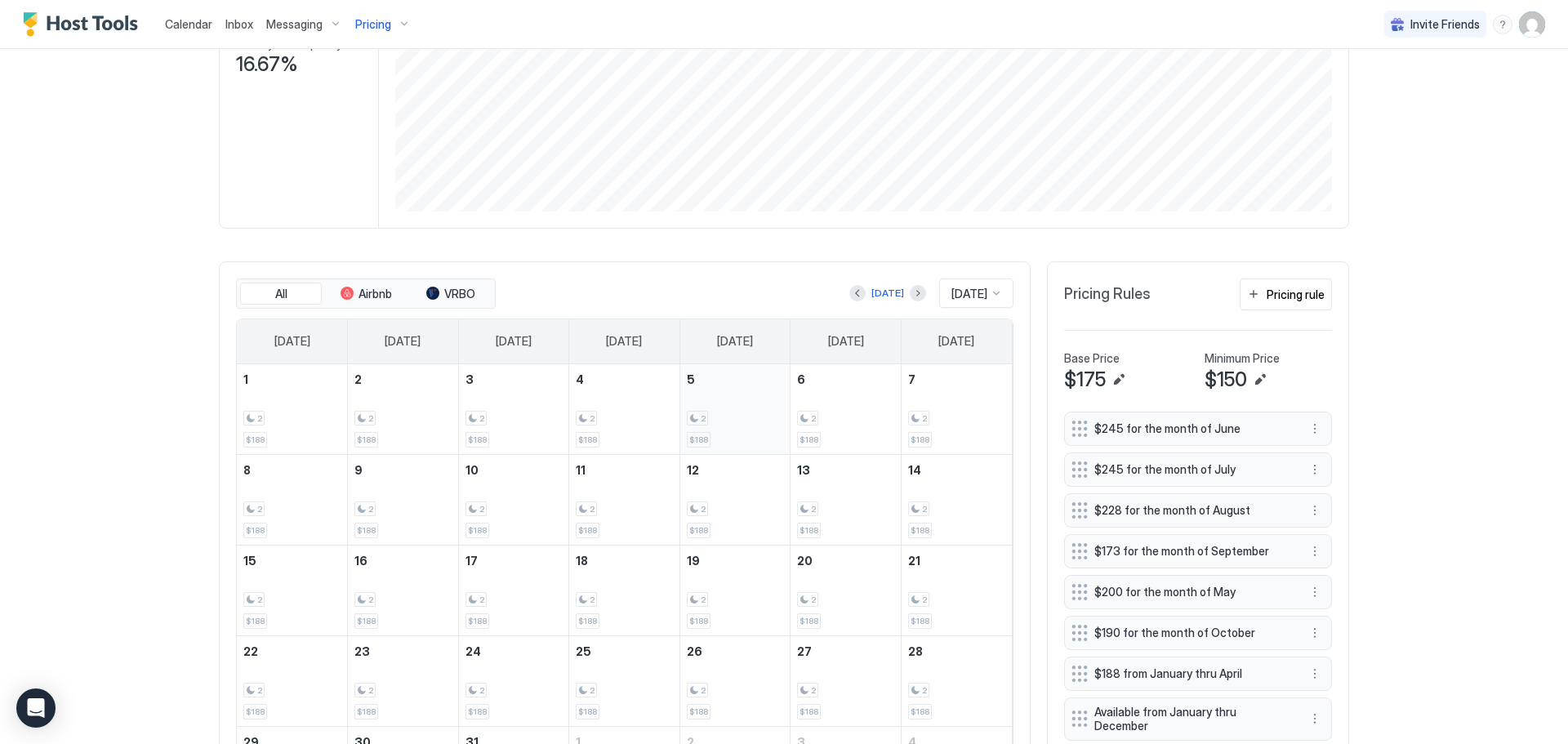
scroll to position [327, 0]
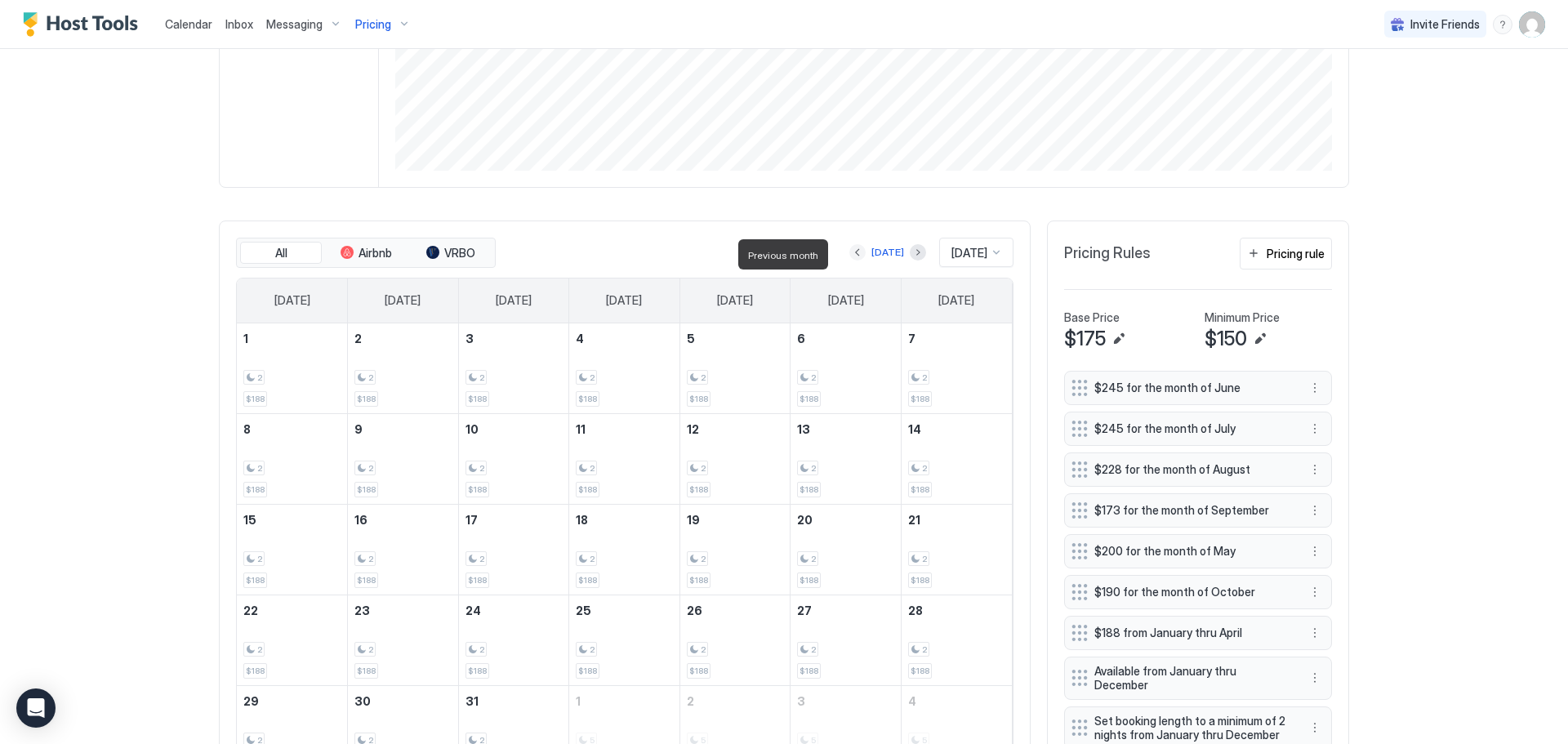
click at [849, 255] on button "Previous month" at bounding box center [857, 252] width 16 height 16
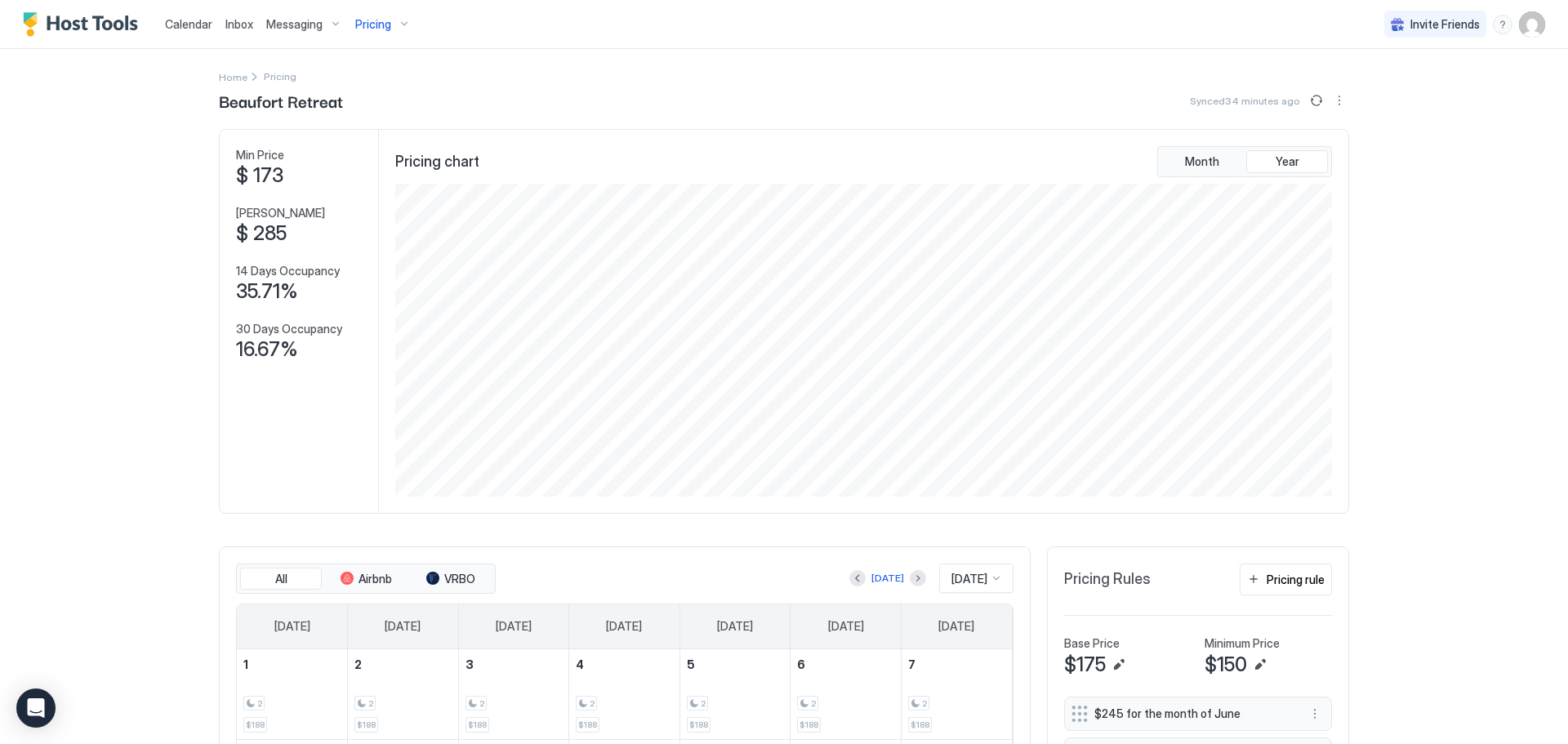
scroll to position [0, 0]
click at [368, 22] on span "Pricing" at bounding box center [373, 24] width 36 height 14
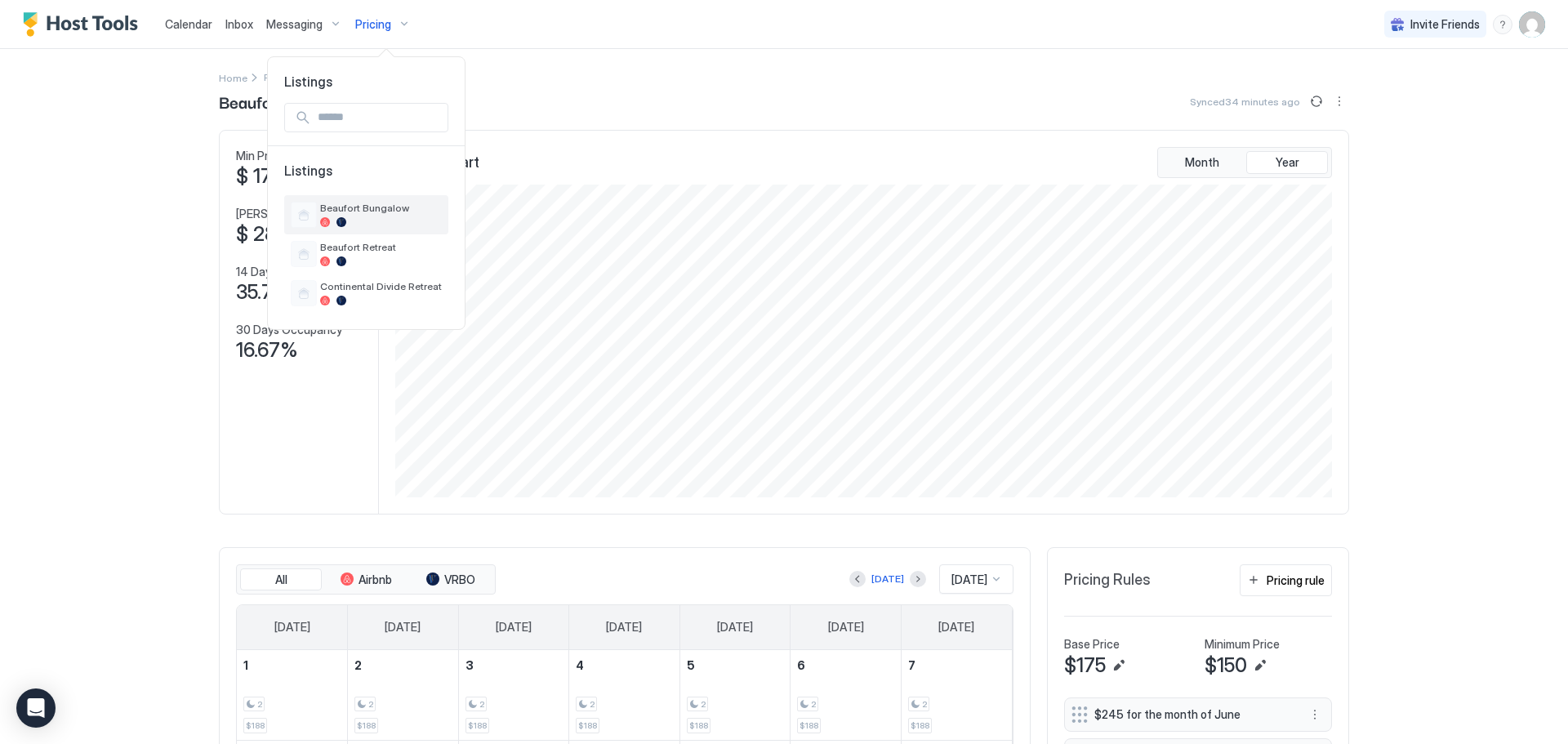
click at [343, 209] on span "Beaufort Bungalow" at bounding box center [380, 208] width 122 height 12
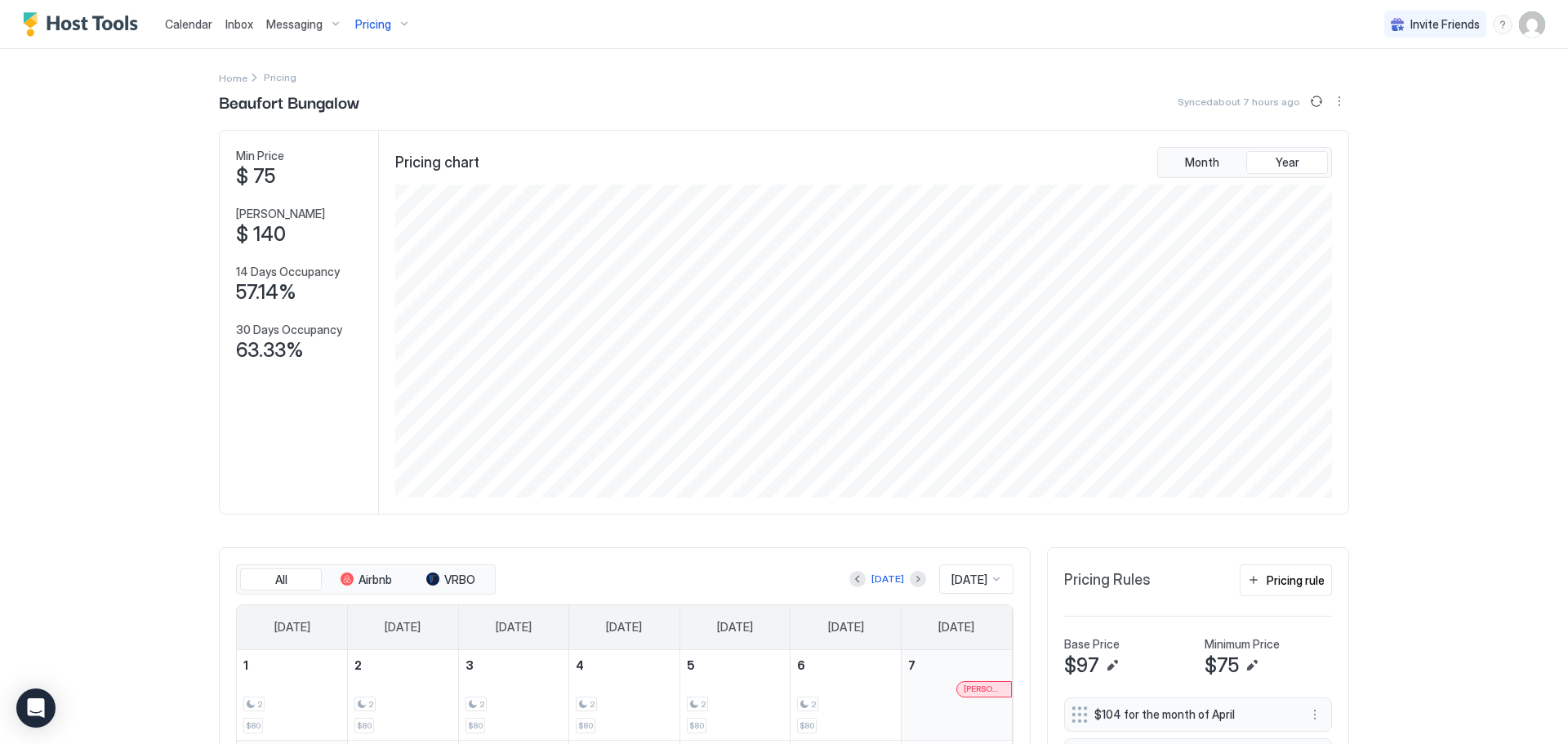
click at [384, 19] on span "Pricing" at bounding box center [373, 24] width 36 height 14
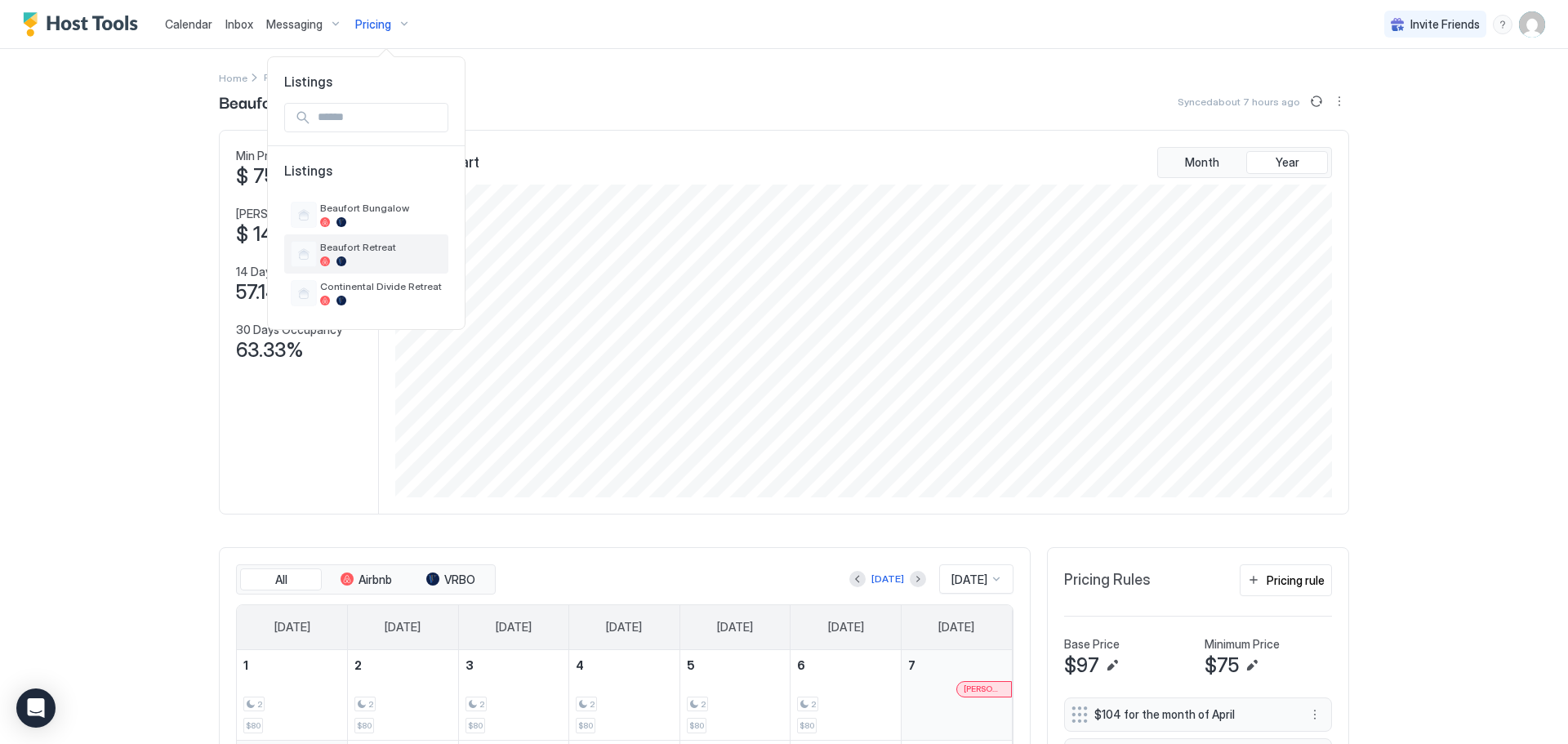
click at [370, 250] on span "Beaufort Retreat" at bounding box center [380, 247] width 122 height 12
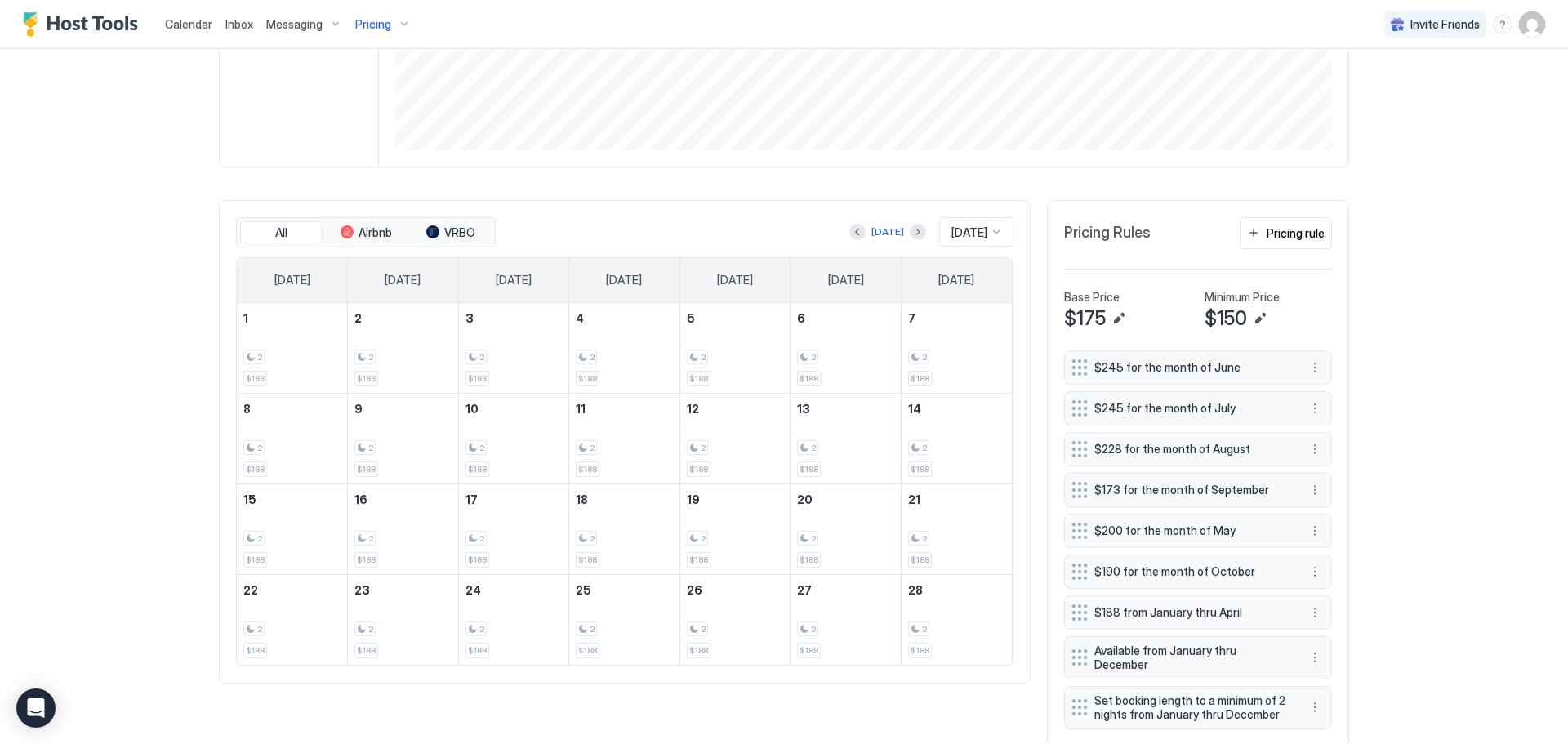
scroll to position [409, 0]
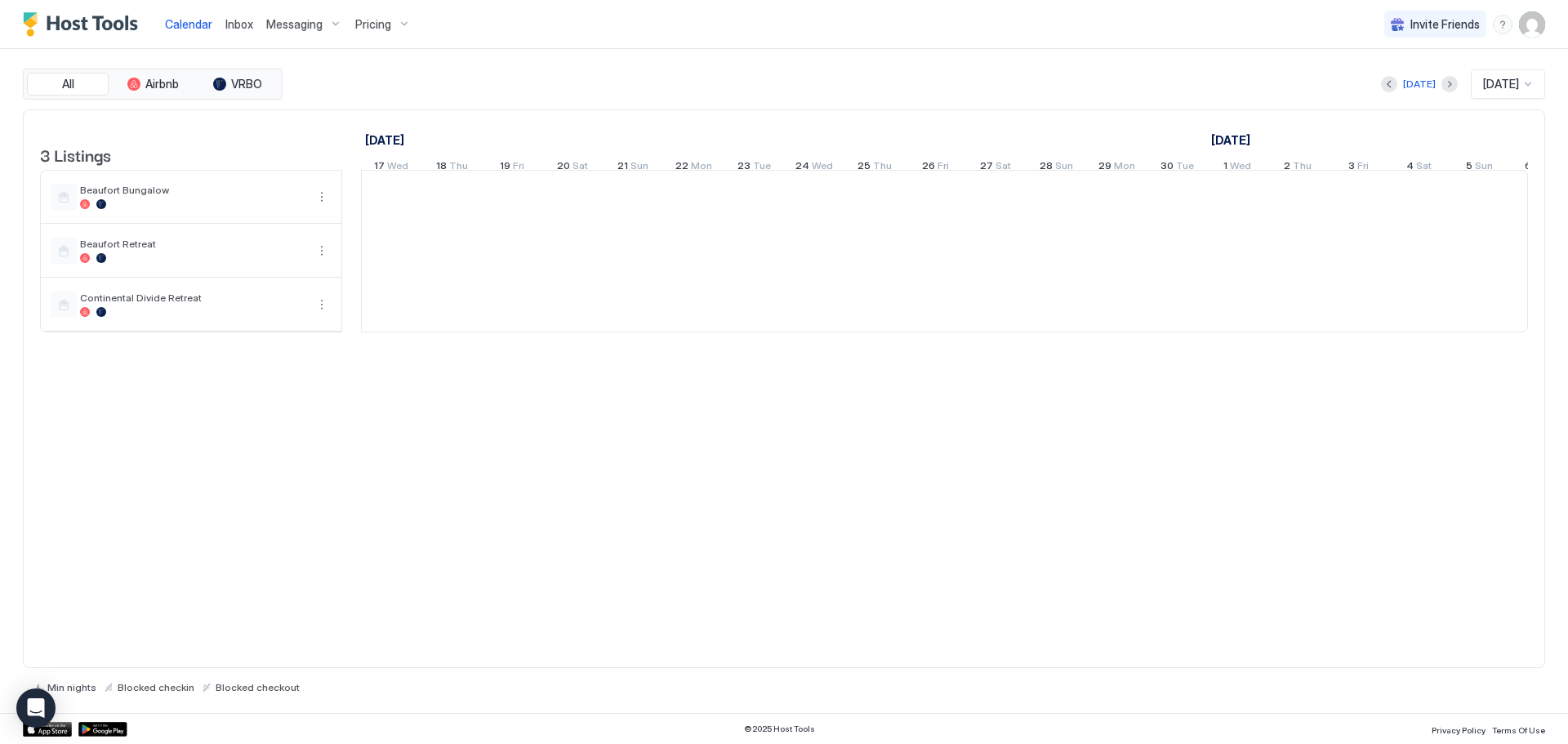
scroll to position [0, 907]
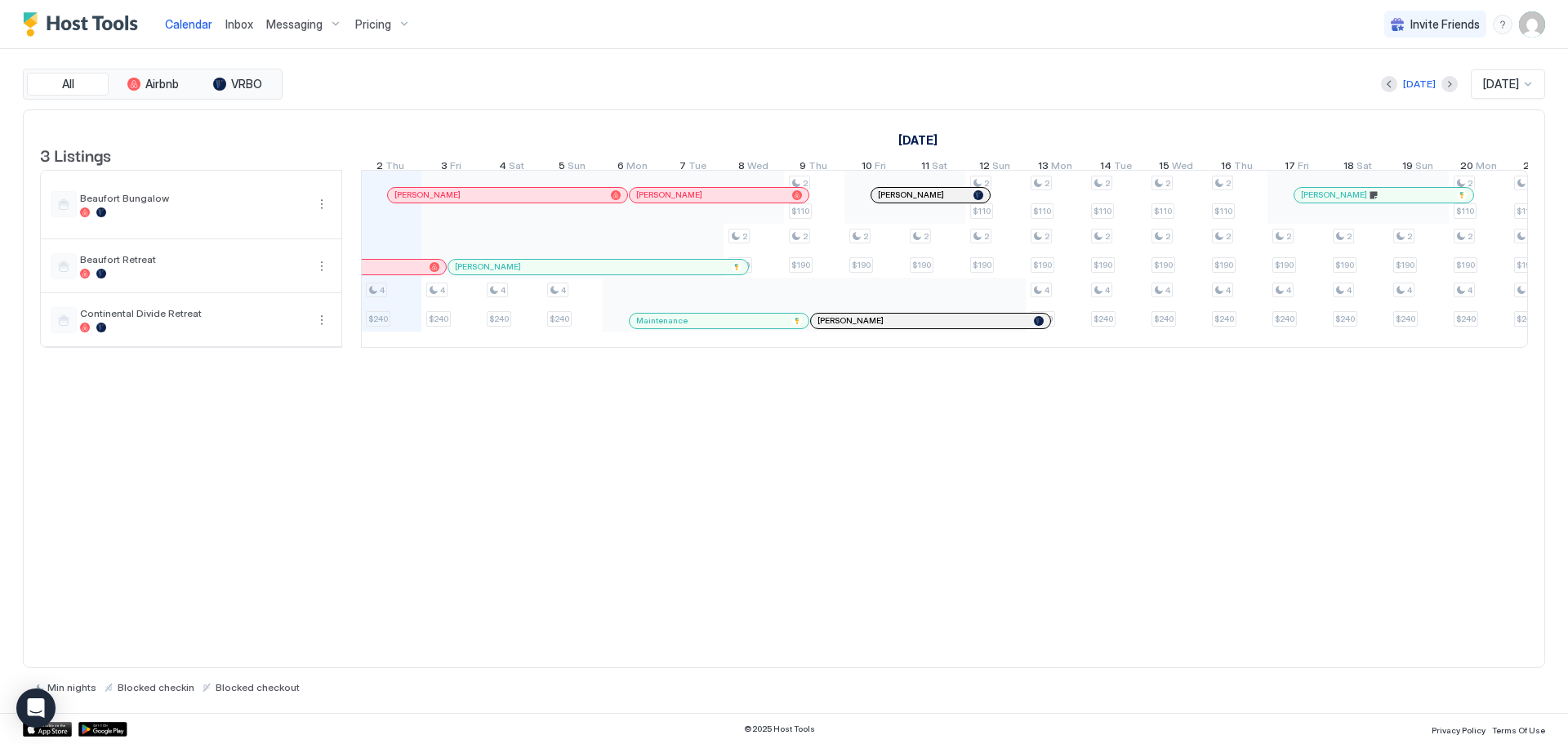
click at [400, 20] on div "Pricing" at bounding box center [383, 24] width 69 height 28
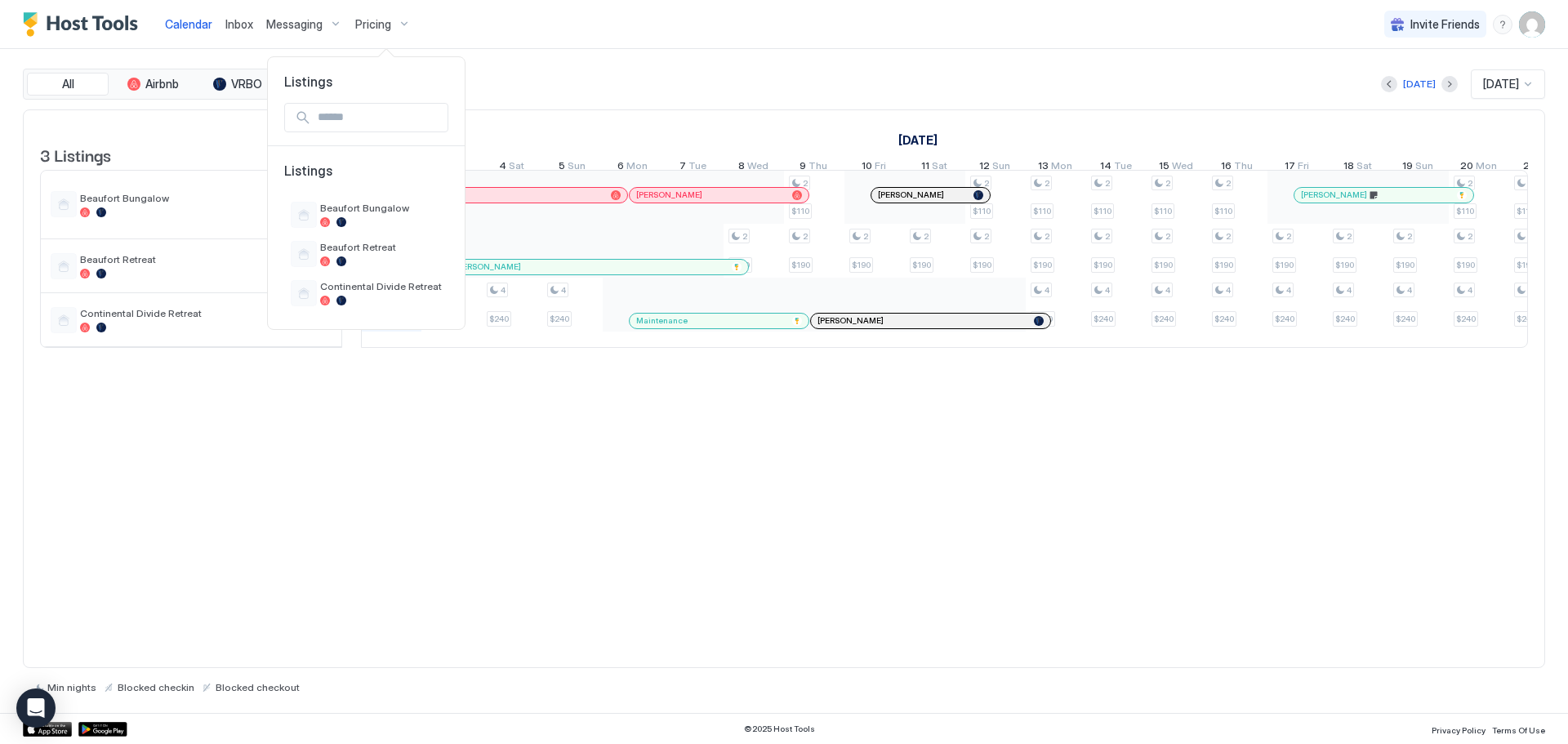
click at [525, 438] on div at bounding box center [784, 372] width 1568 height 744
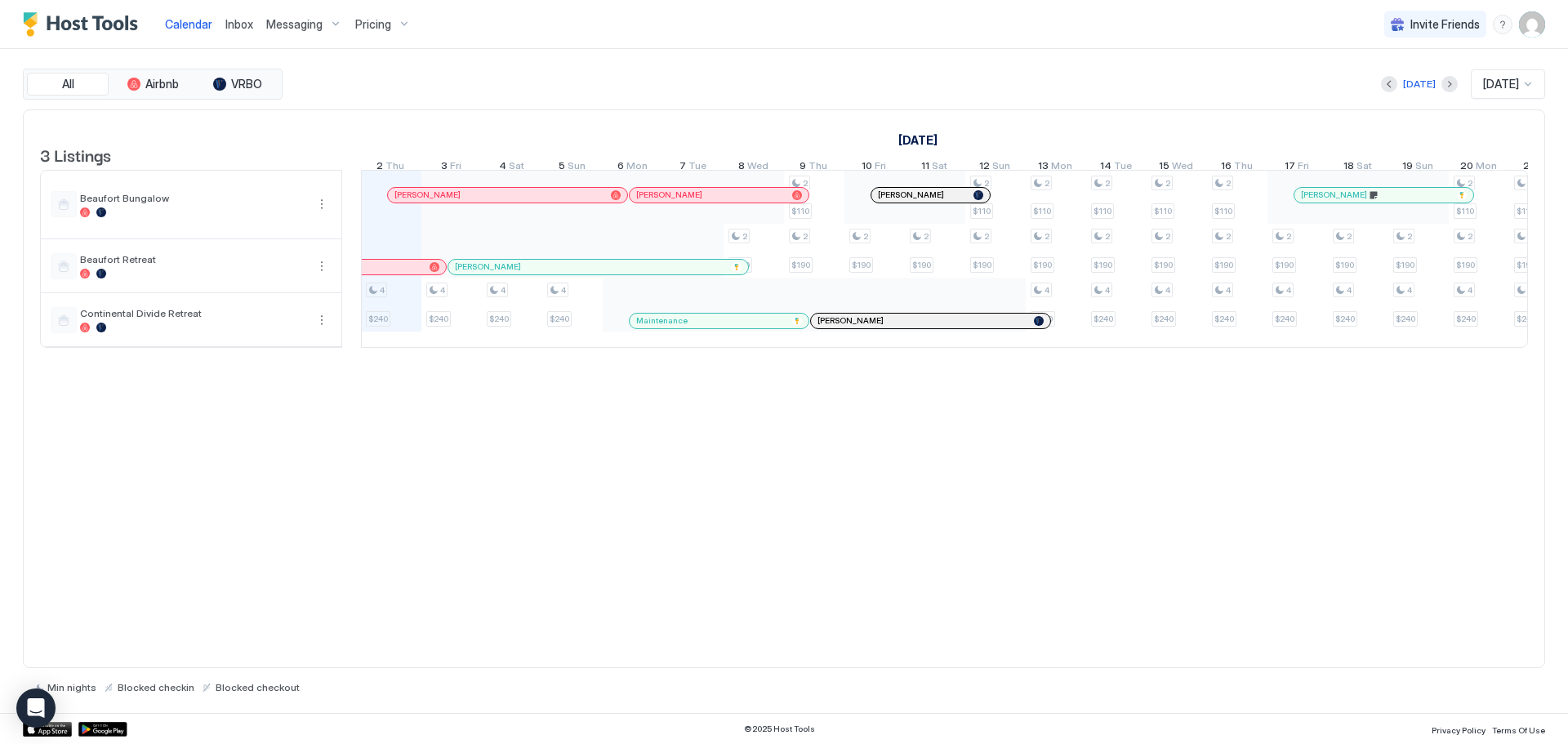
click at [381, 18] on span "Pricing" at bounding box center [373, 24] width 36 height 14
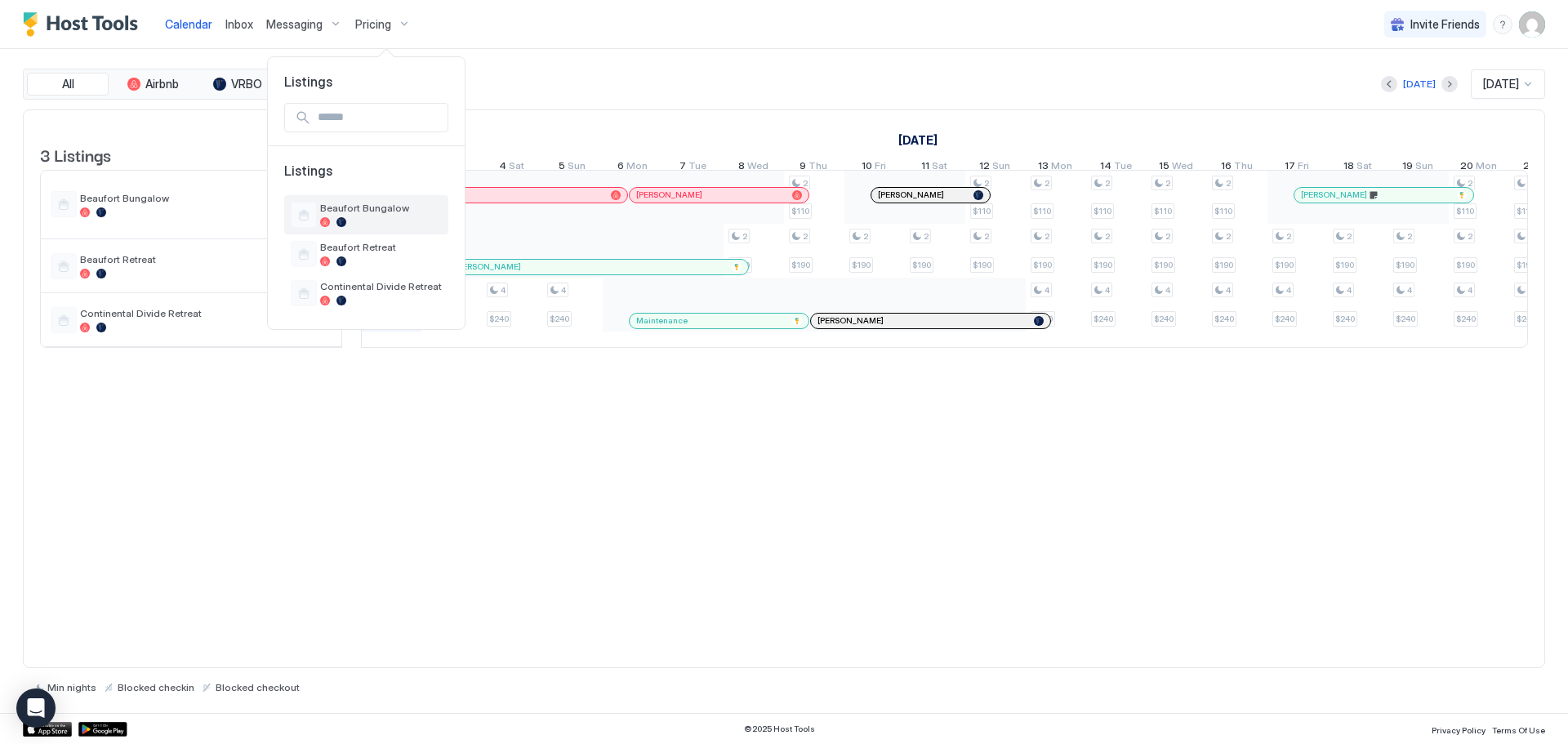
click at [354, 203] on span "Beaufort Bungalow" at bounding box center [380, 208] width 122 height 12
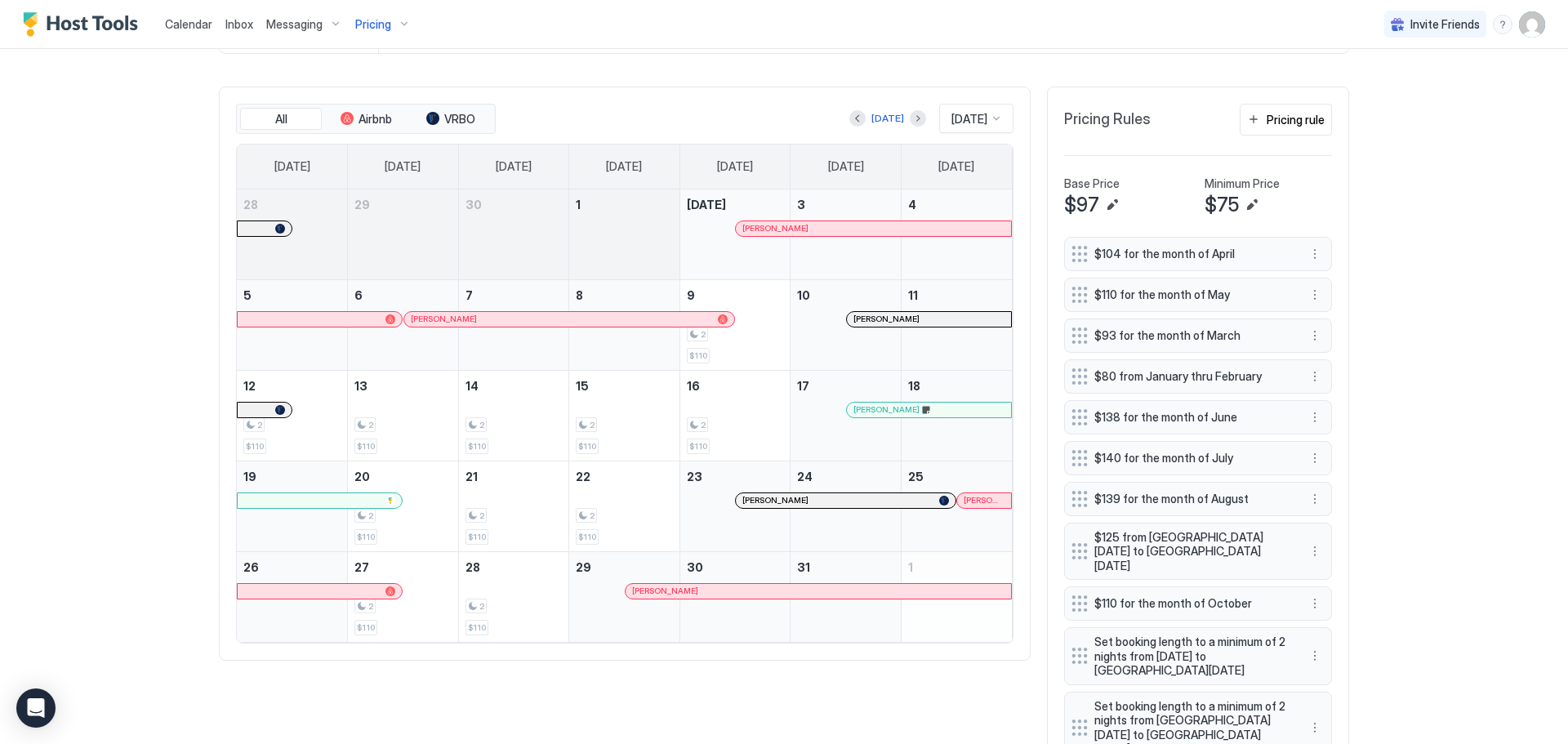
scroll to position [490, 0]
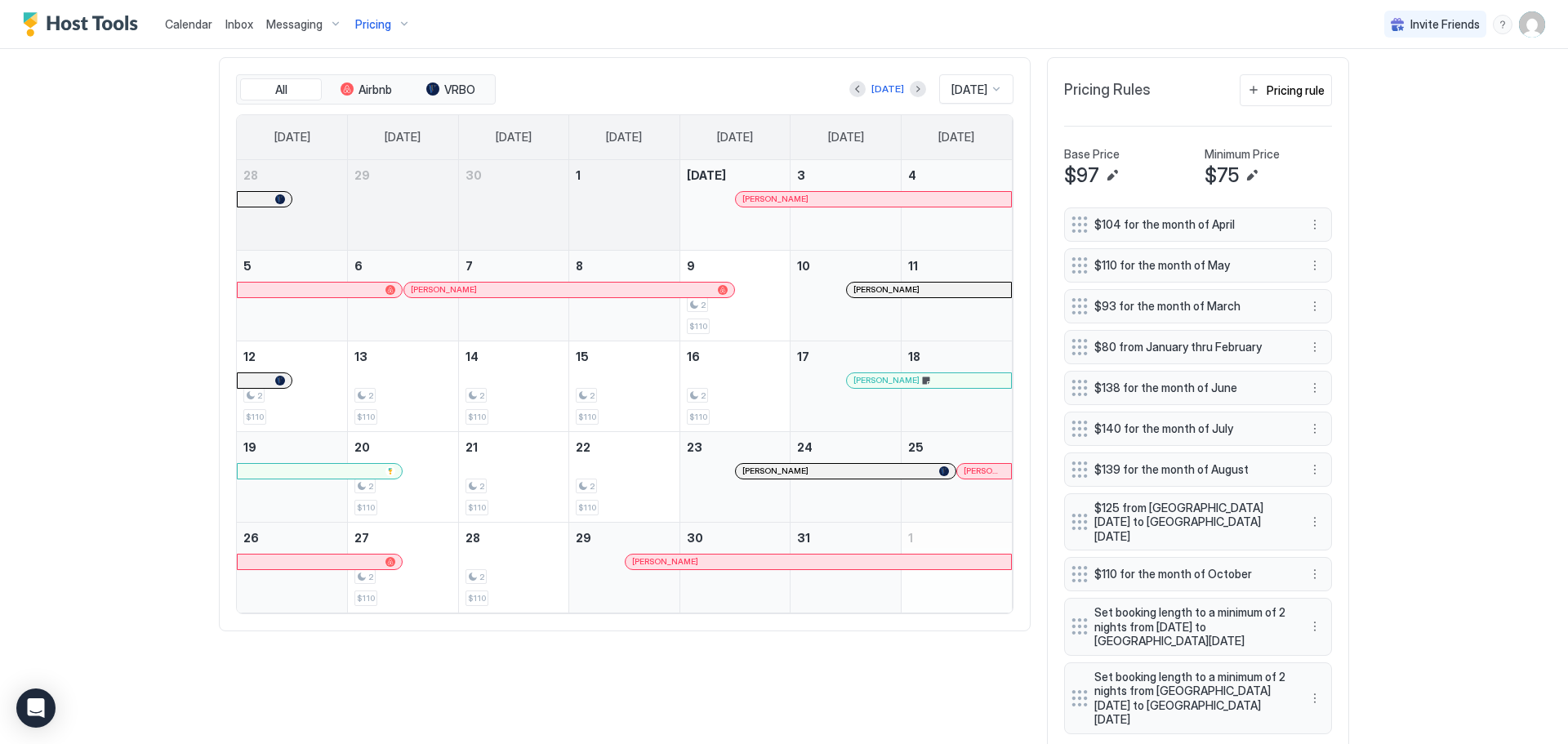
click at [1446, 89] on div "Calendar Inbox Messaging Pricing Invite Friends DI Home Pricing Beaufort Bungal…" at bounding box center [784, 372] width 1568 height 744
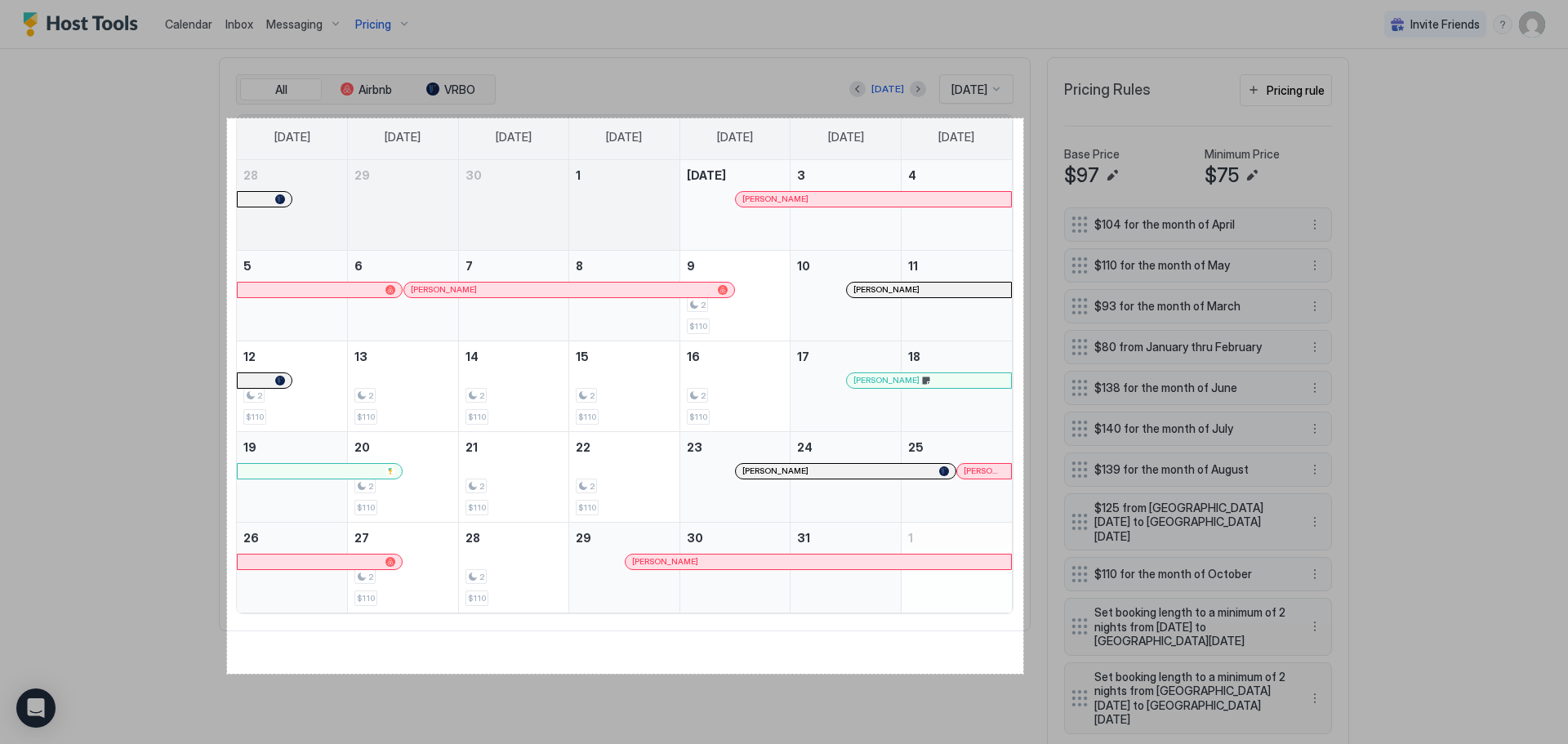
drag, startPoint x: 227, startPoint y: 118, endPoint x: 1023, endPoint y: 674, distance: 971.0
click at [1023, 674] on div "975 X 680" at bounding box center [784, 372] width 1568 height 744
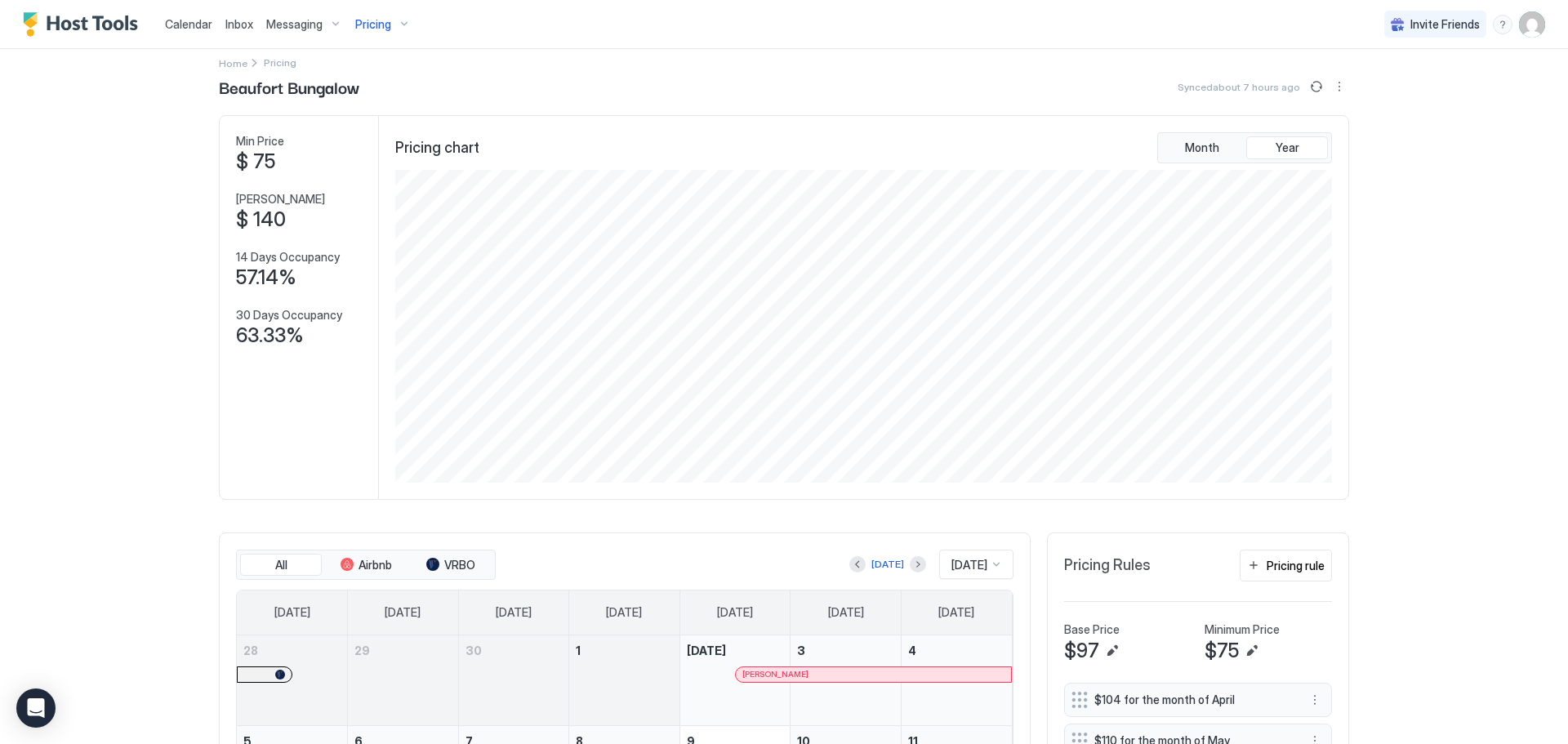
scroll to position [0, 0]
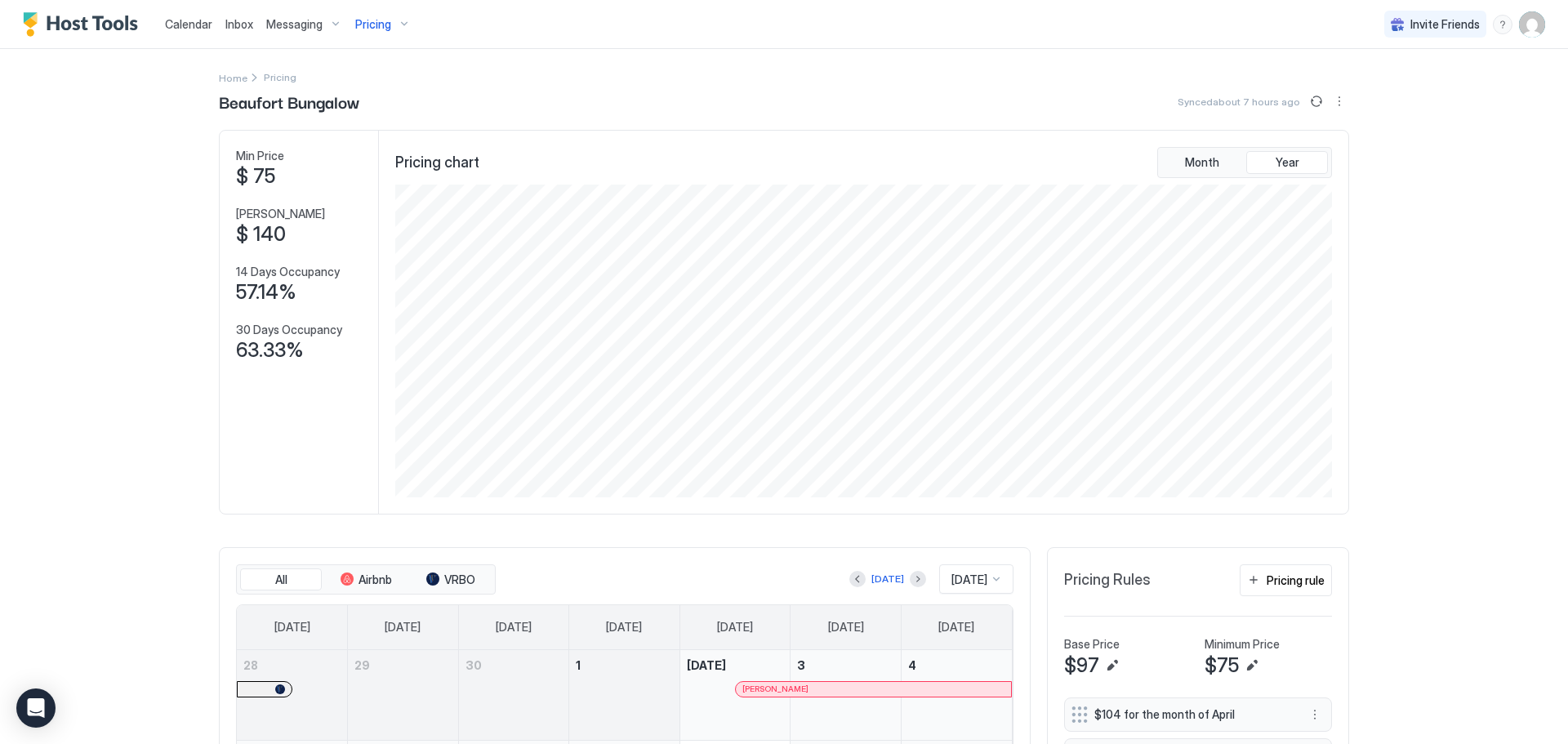
click at [401, 22] on div "Pricing" at bounding box center [383, 24] width 69 height 28
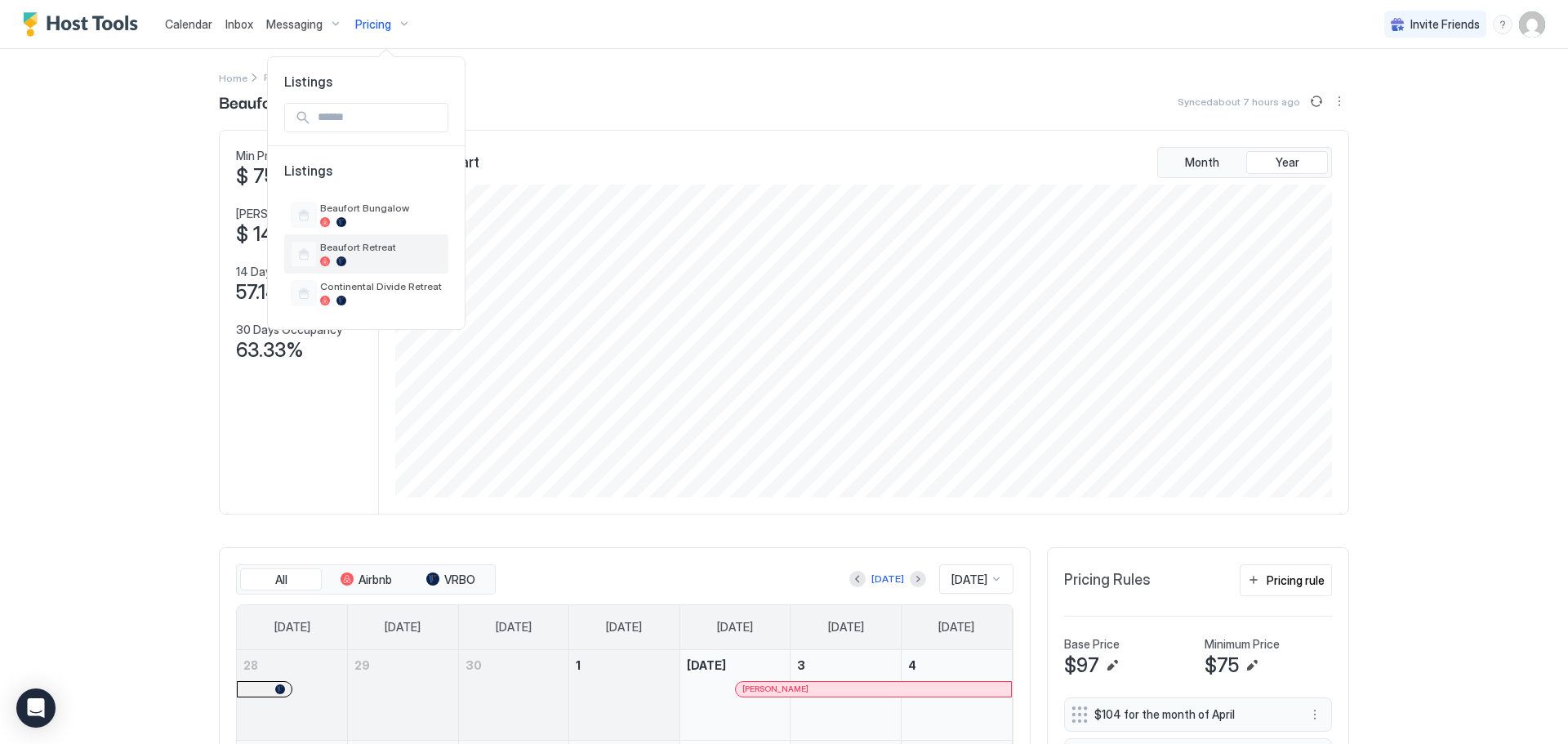
click at [350, 248] on span "Beaufort Retreat" at bounding box center [380, 247] width 122 height 12
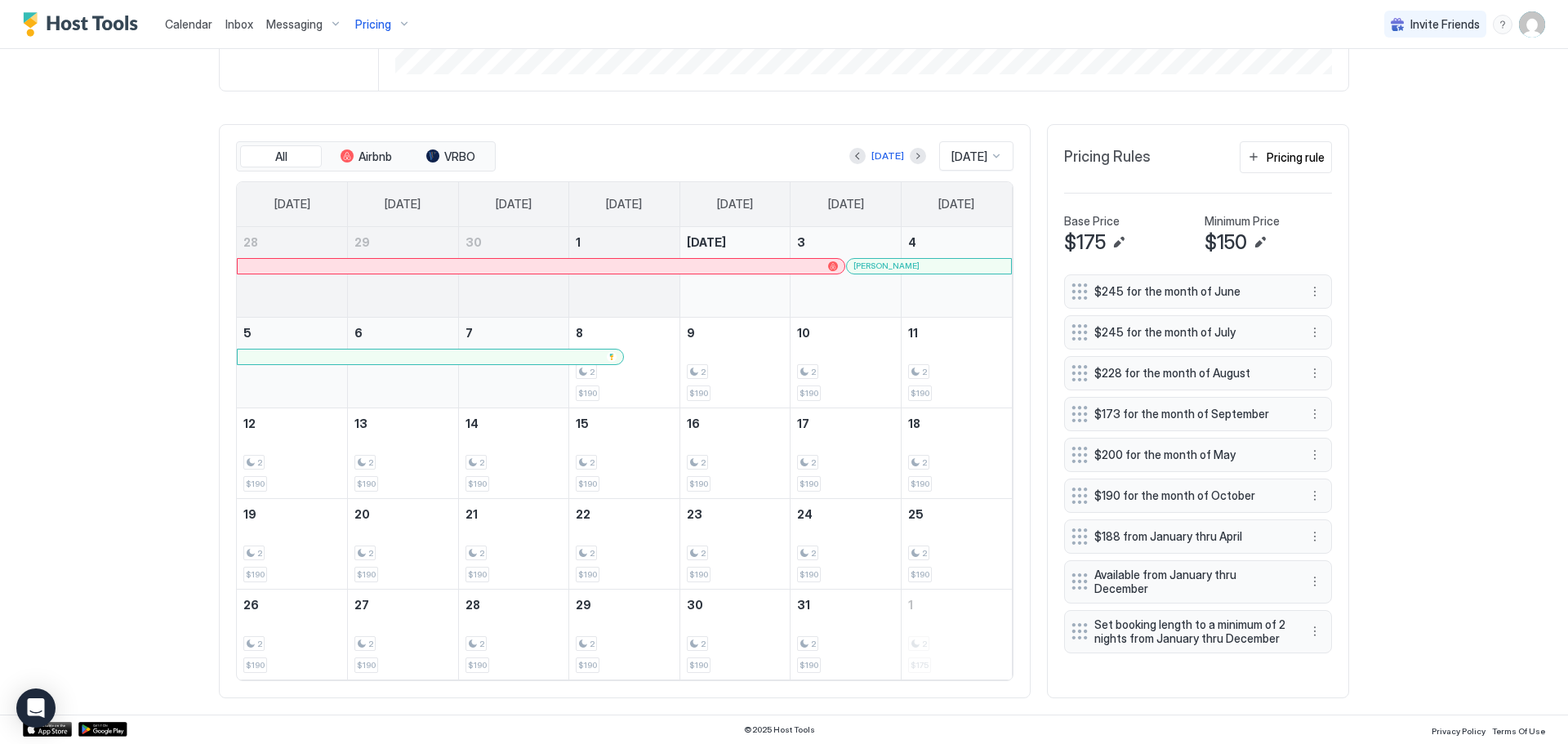
scroll to position [463, 0]
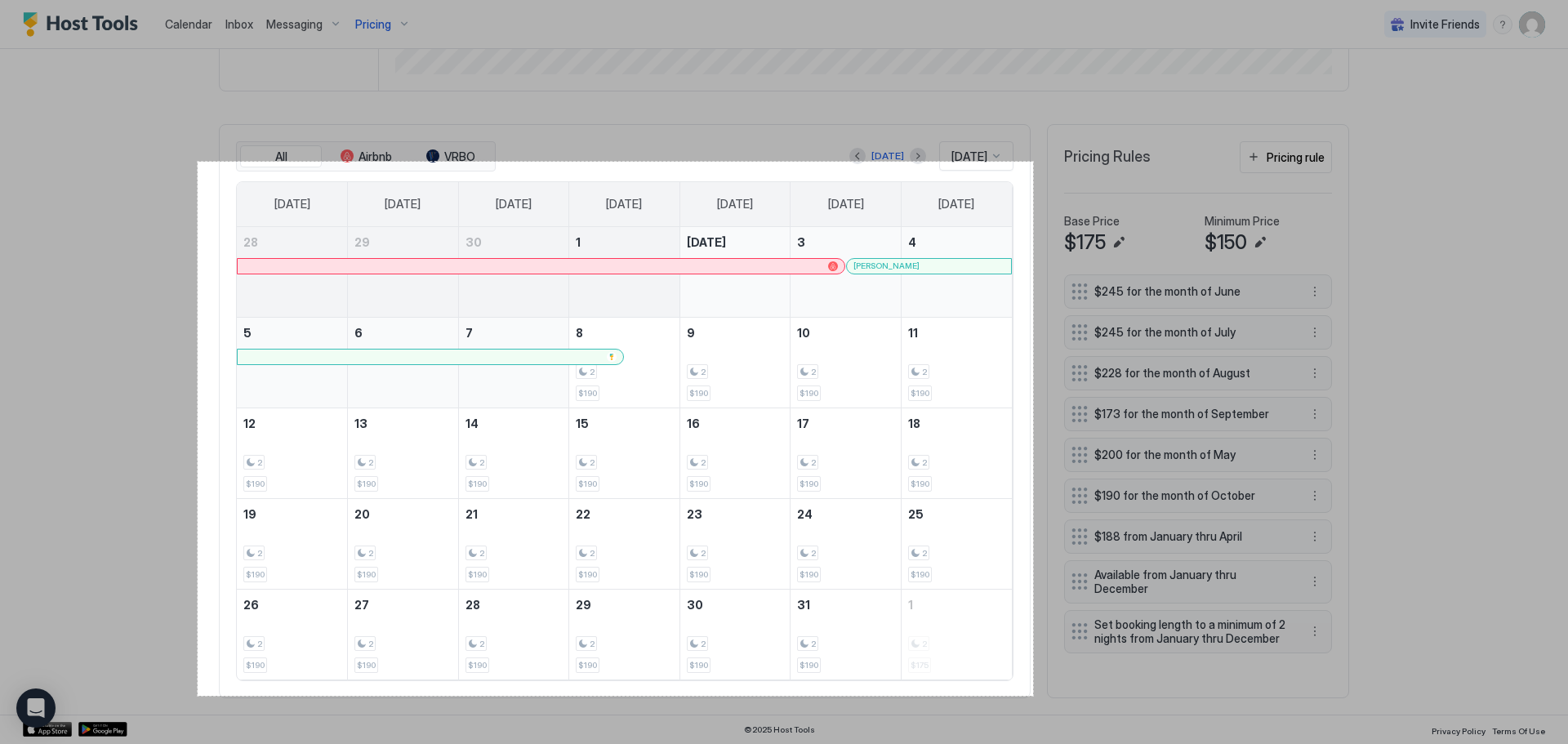
drag, startPoint x: 197, startPoint y: 162, endPoint x: 1035, endPoint y: 690, distance: 990.5
click at [1033, 695] on div "1023 X 654" at bounding box center [784, 372] width 1568 height 744
